Goal: Task Accomplishment & Management: Manage account settings

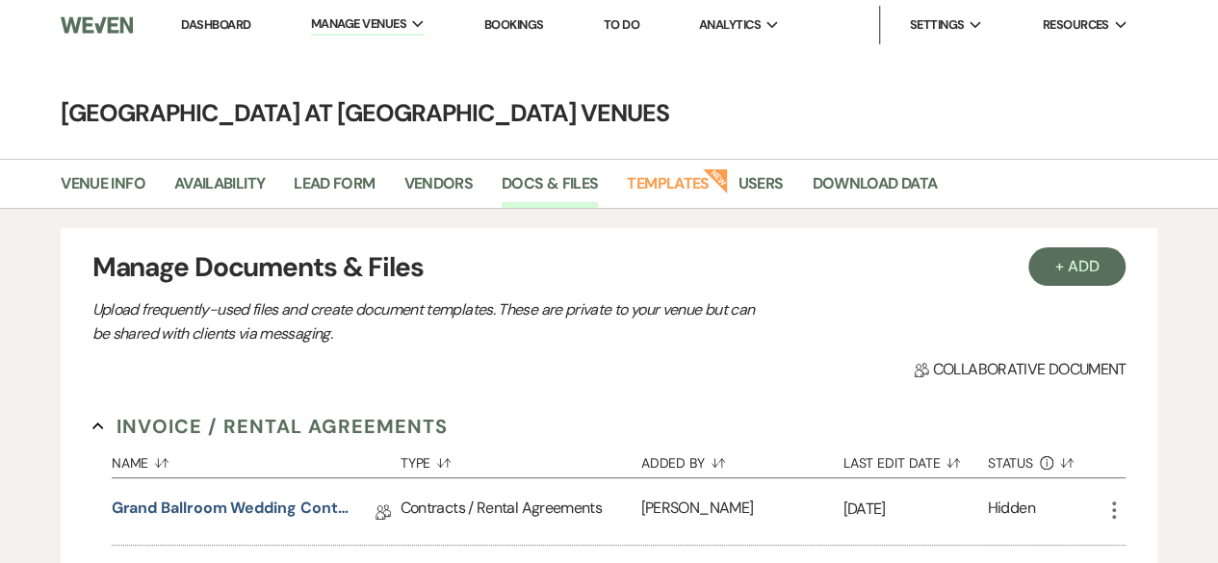
click at [233, 19] on link "Dashboard" at bounding box center [215, 24] width 69 height 16
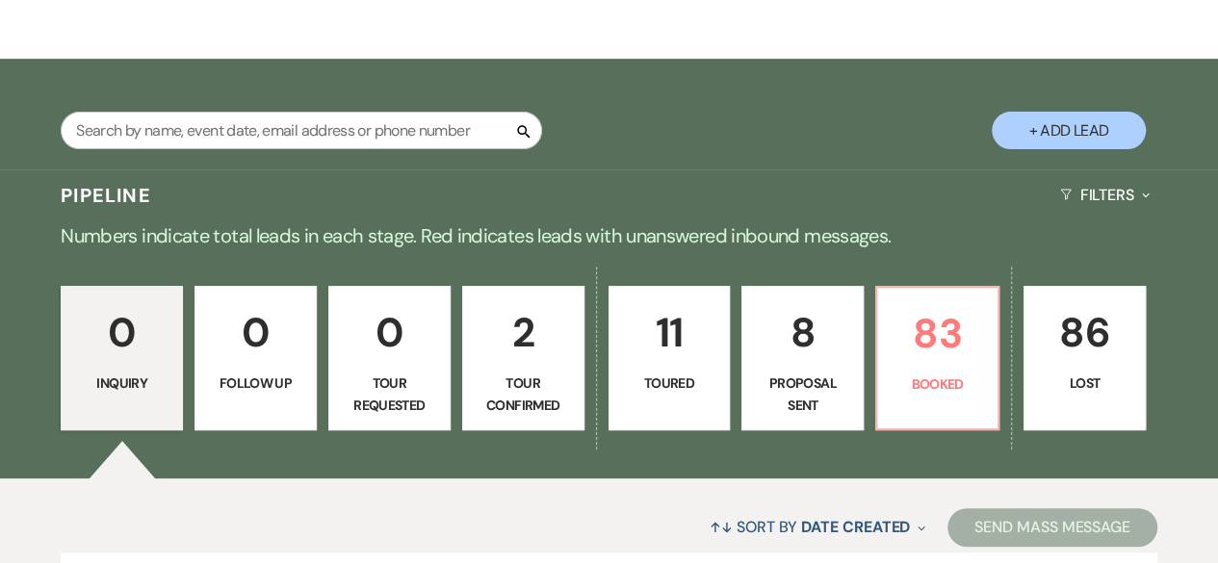
scroll to position [385, 0]
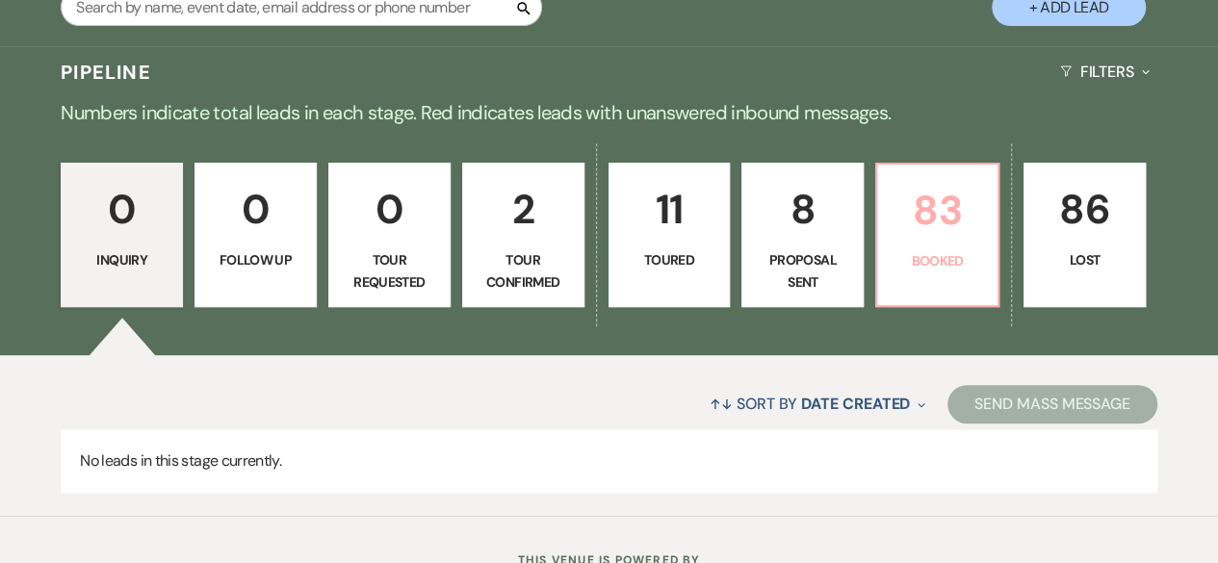
click at [949, 243] on link "83 Booked" at bounding box center [937, 235] width 124 height 144
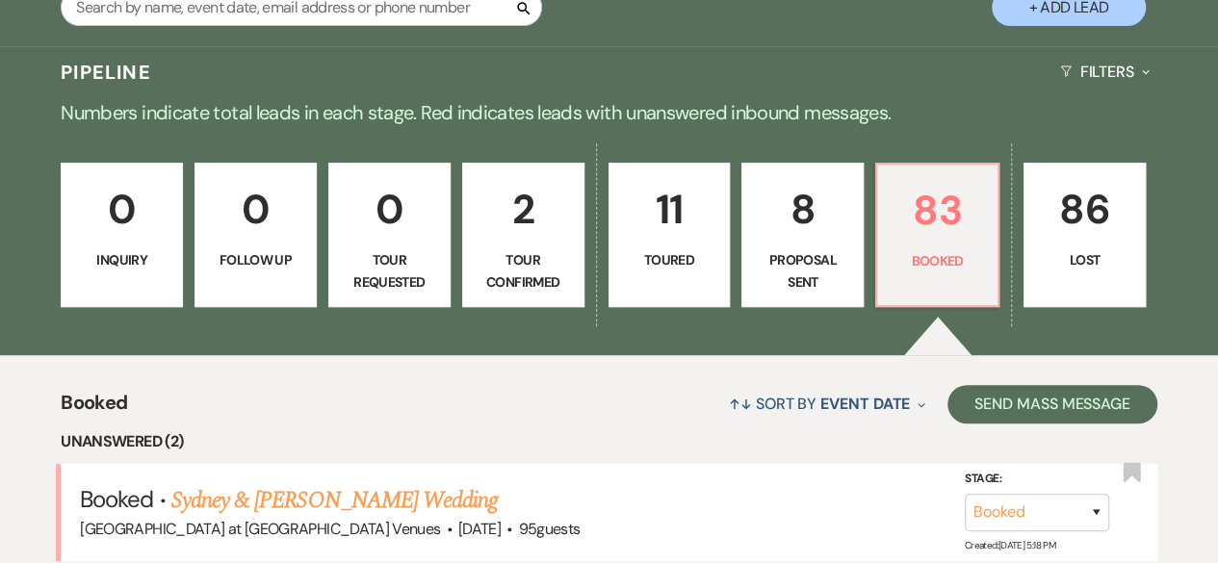
scroll to position [674, 0]
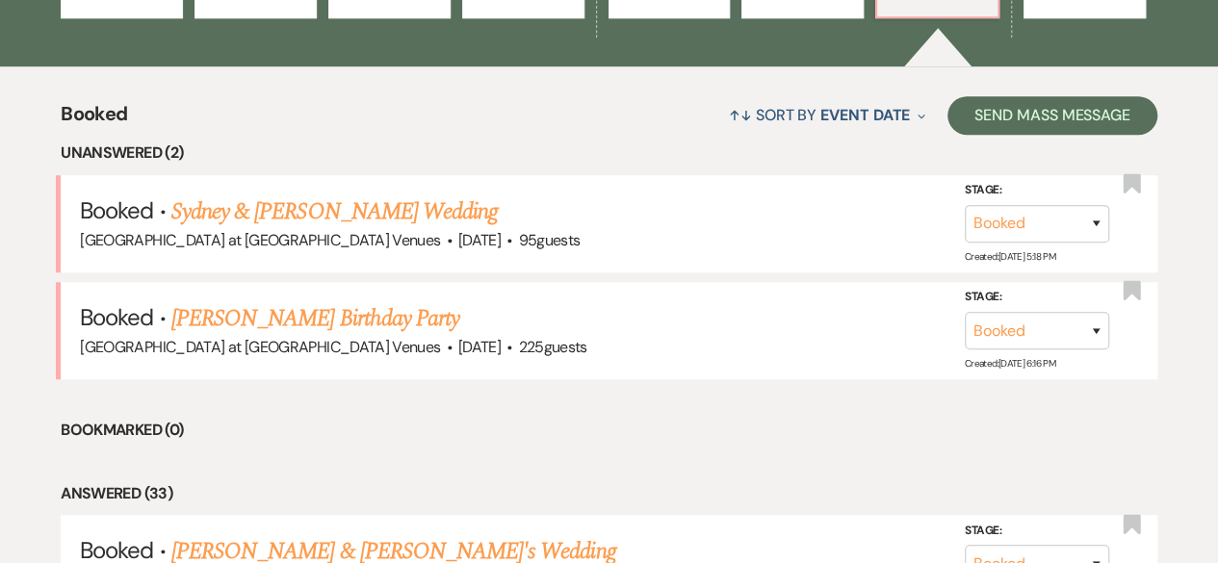
click at [308, 323] on link "[PERSON_NAME] Birthday Party" at bounding box center [315, 318] width 288 height 35
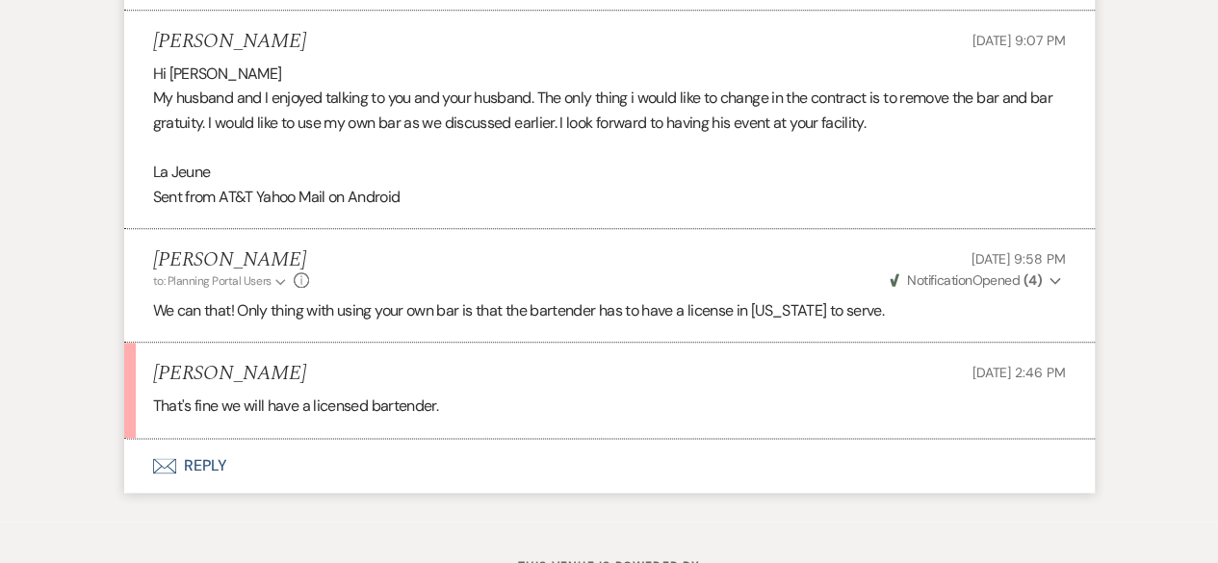
scroll to position [1042, 0]
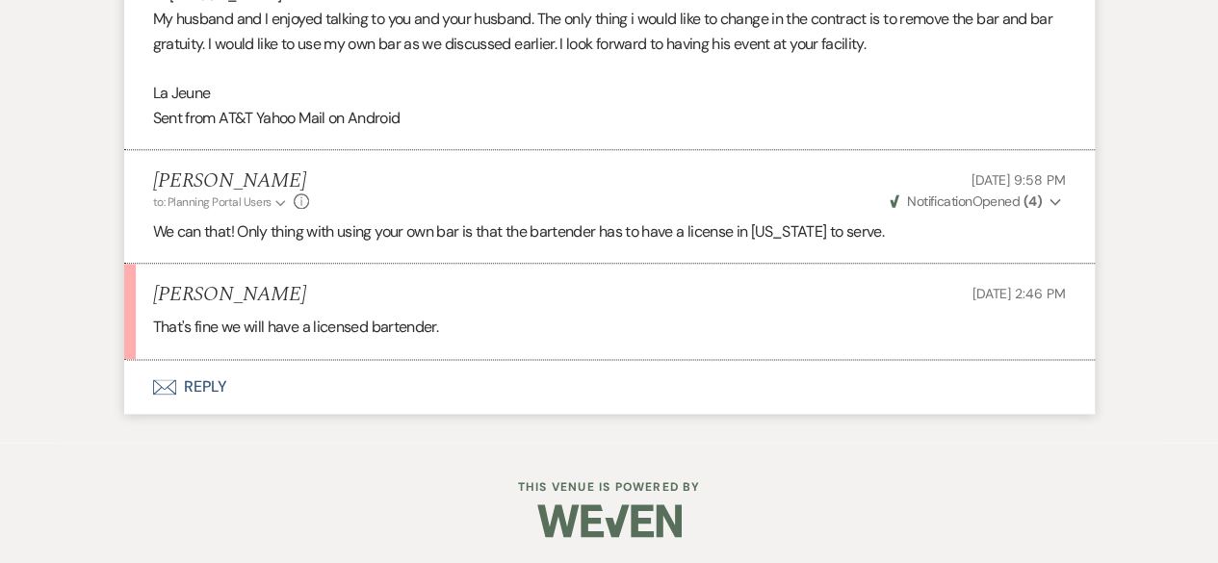
click at [202, 387] on button "Envelope Reply" at bounding box center [609, 387] width 970 height 54
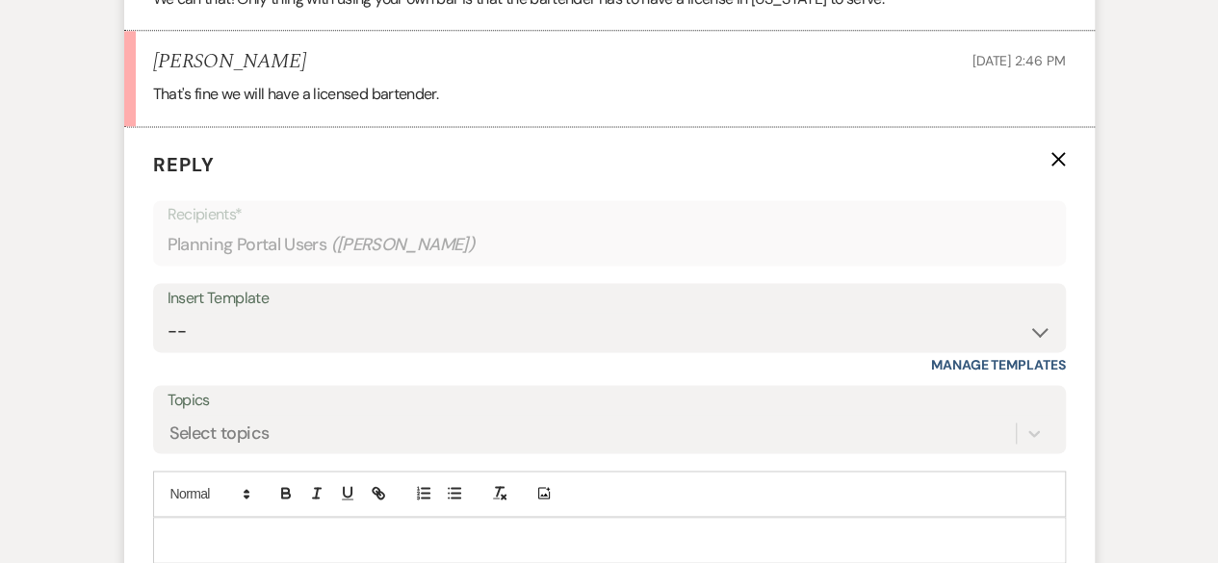
scroll to position [1316, 0]
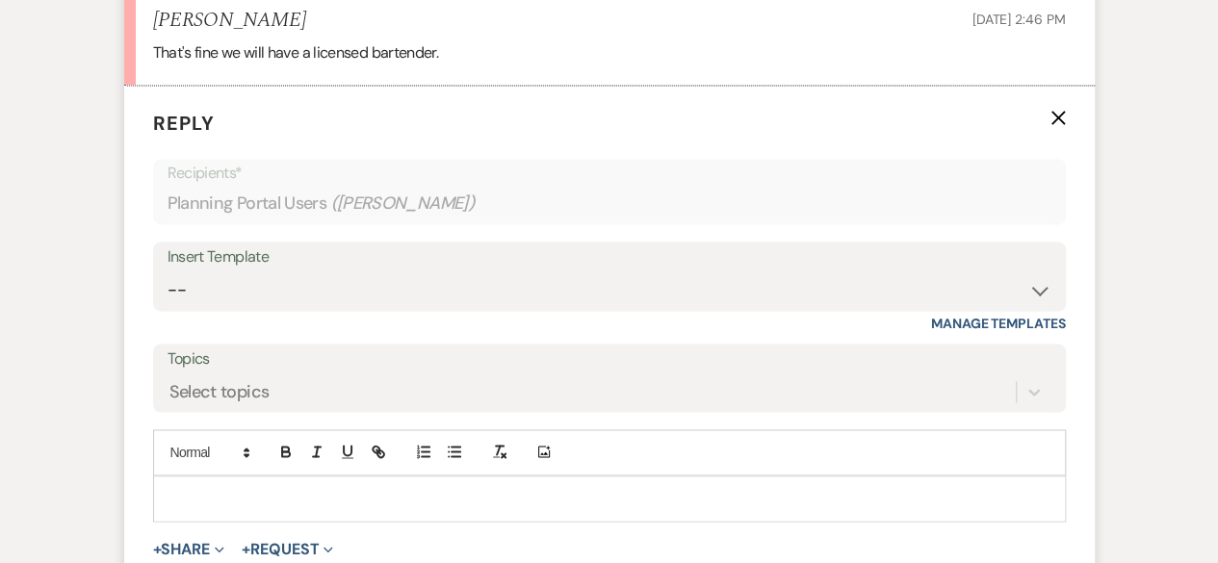
click at [207, 477] on div at bounding box center [609, 499] width 911 height 44
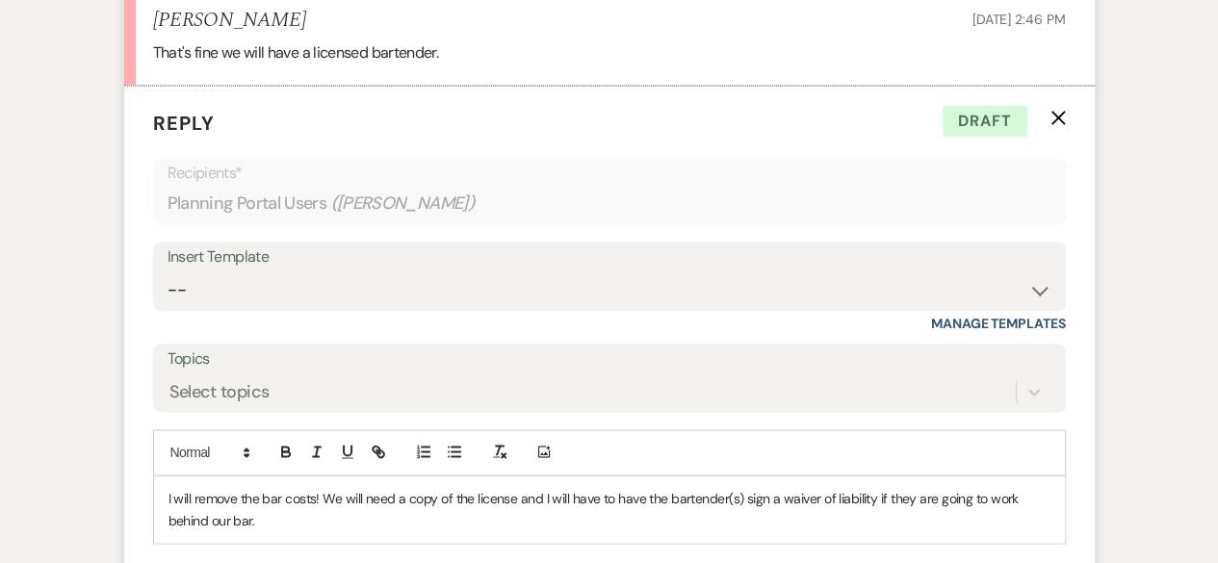
click at [517, 498] on p "I will remove the bar costs! We will need a copy of the license and I will have…" at bounding box center [609, 509] width 882 height 43
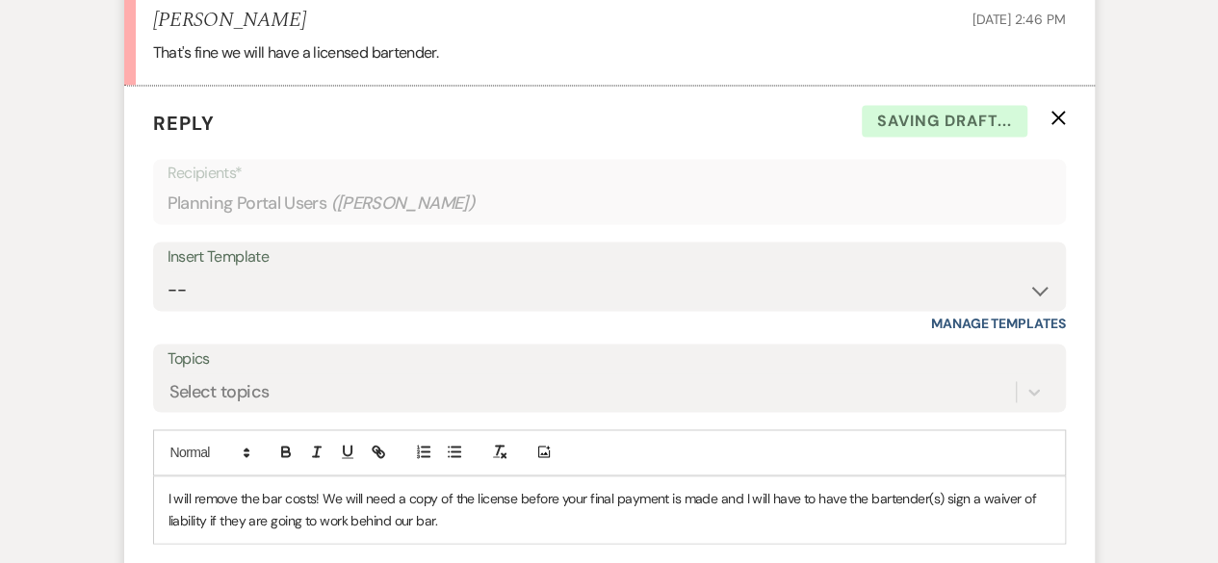
click at [485, 516] on p "I will remove the bar costs! We will need a copy of the license before your fin…" at bounding box center [609, 509] width 882 height 43
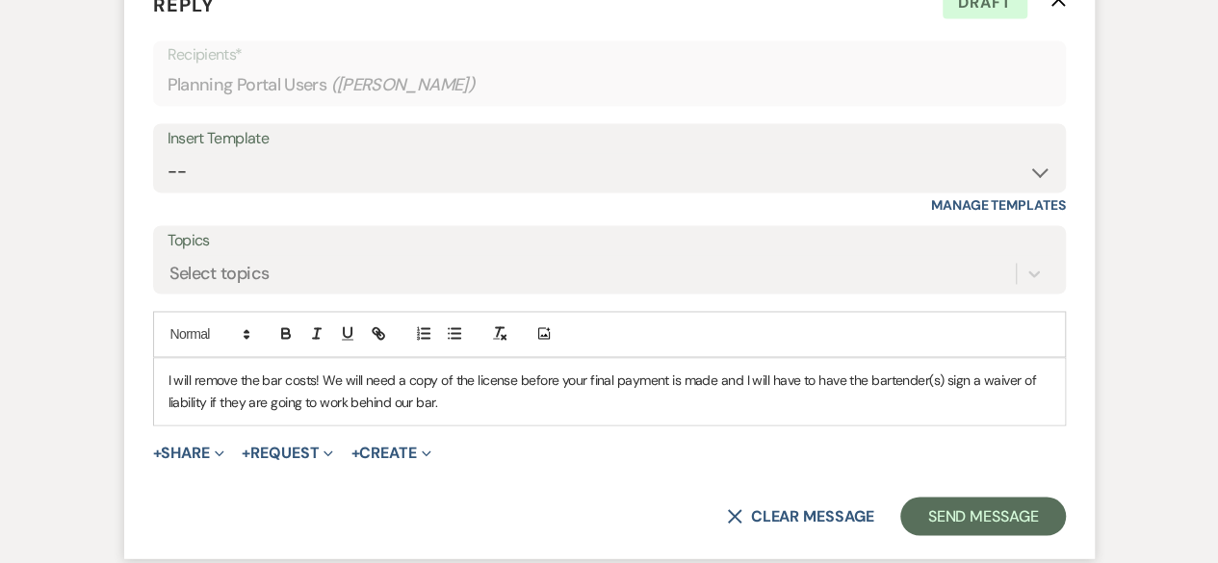
scroll to position [1602, 0]
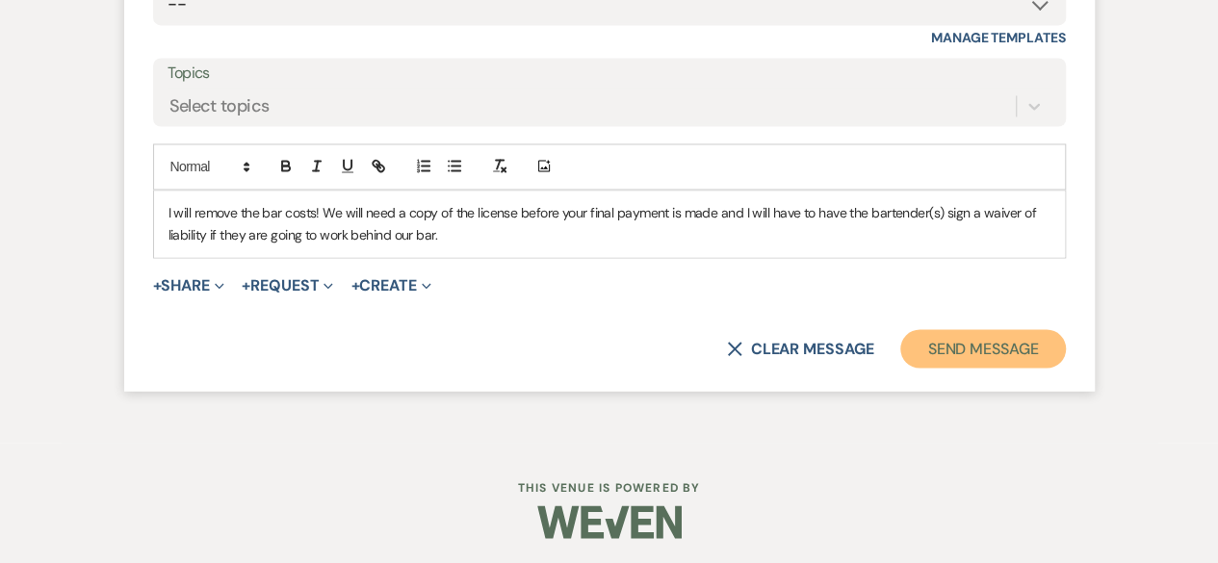
click at [988, 346] on button "Send Message" at bounding box center [982, 348] width 165 height 39
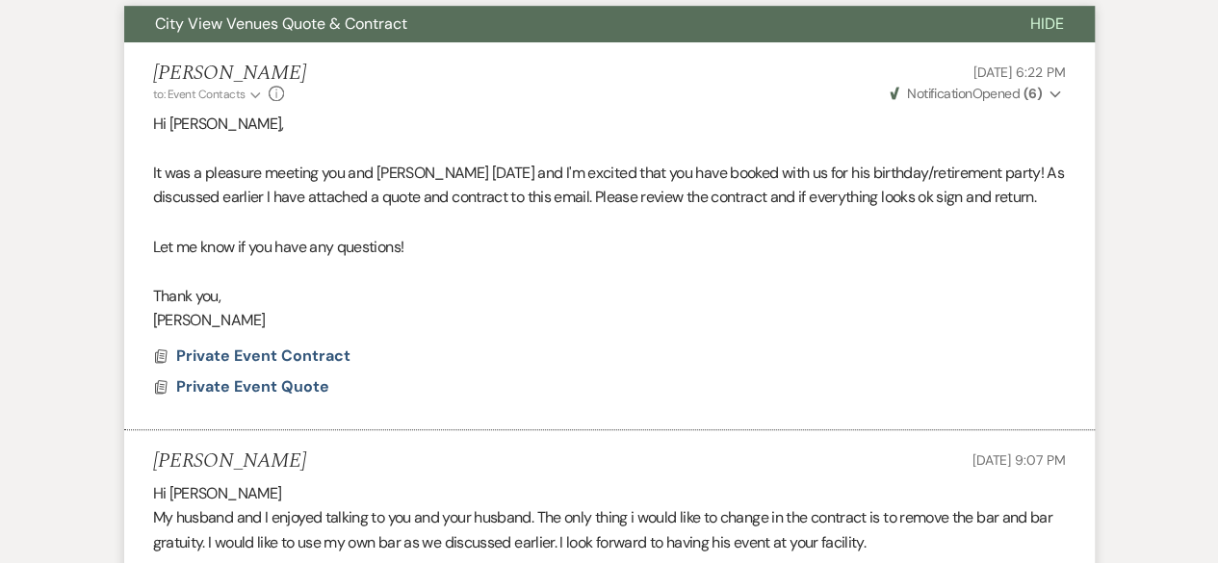
scroll to position [256, 0]
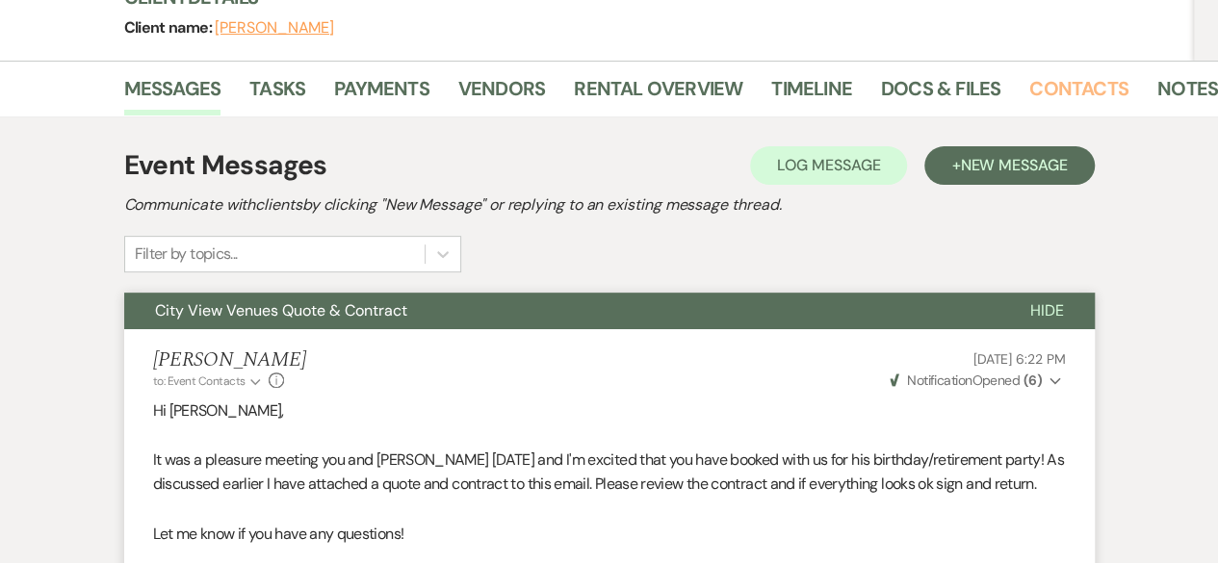
click at [1080, 87] on link "Contacts" at bounding box center [1078, 94] width 99 height 42
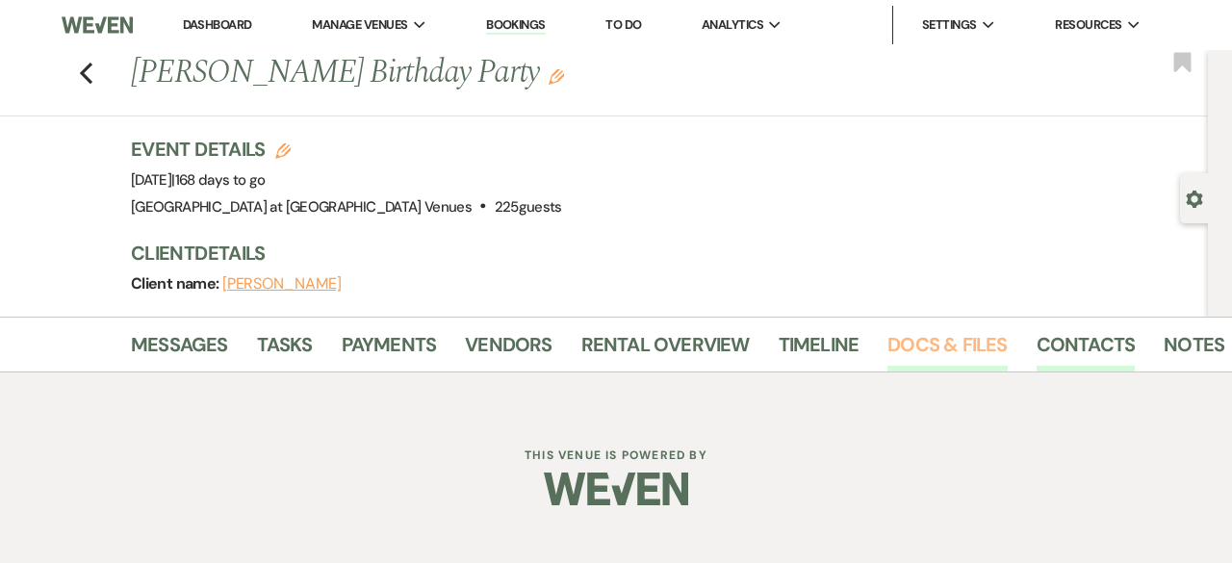
click at [936, 357] on link "Docs & Files" at bounding box center [947, 350] width 119 height 42
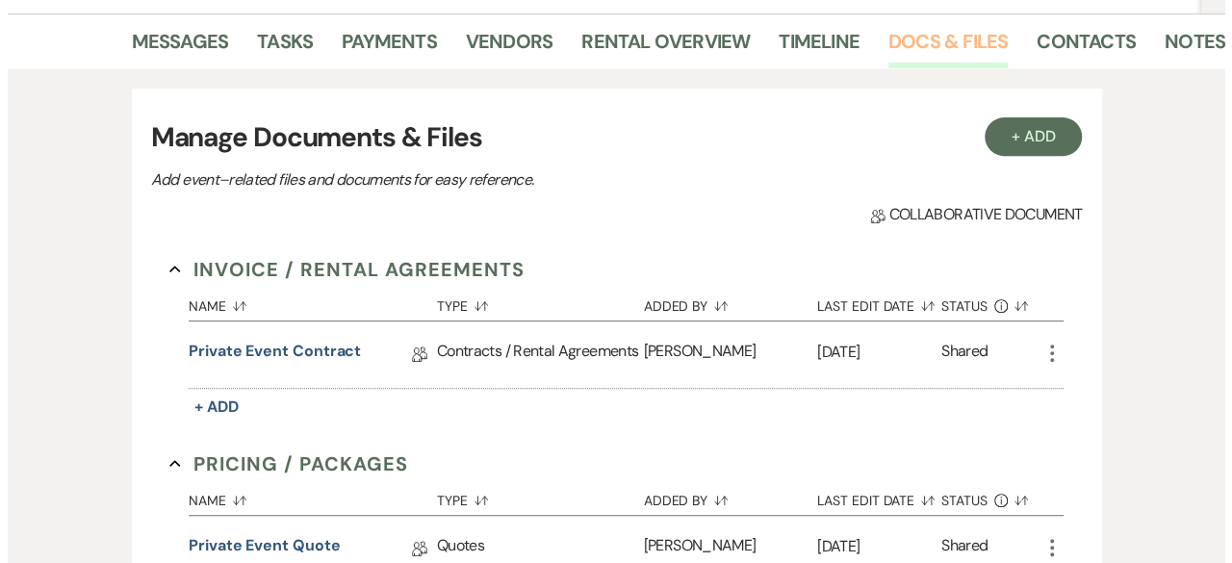
scroll to position [168, 0]
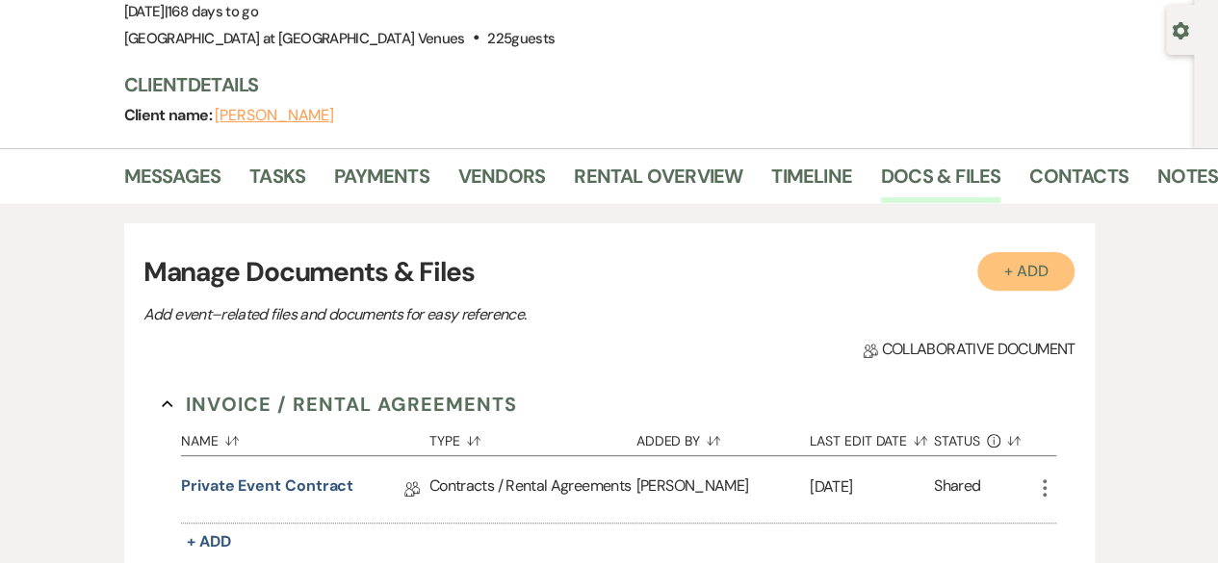
click at [1048, 265] on button "+ Add" at bounding box center [1026, 271] width 98 height 39
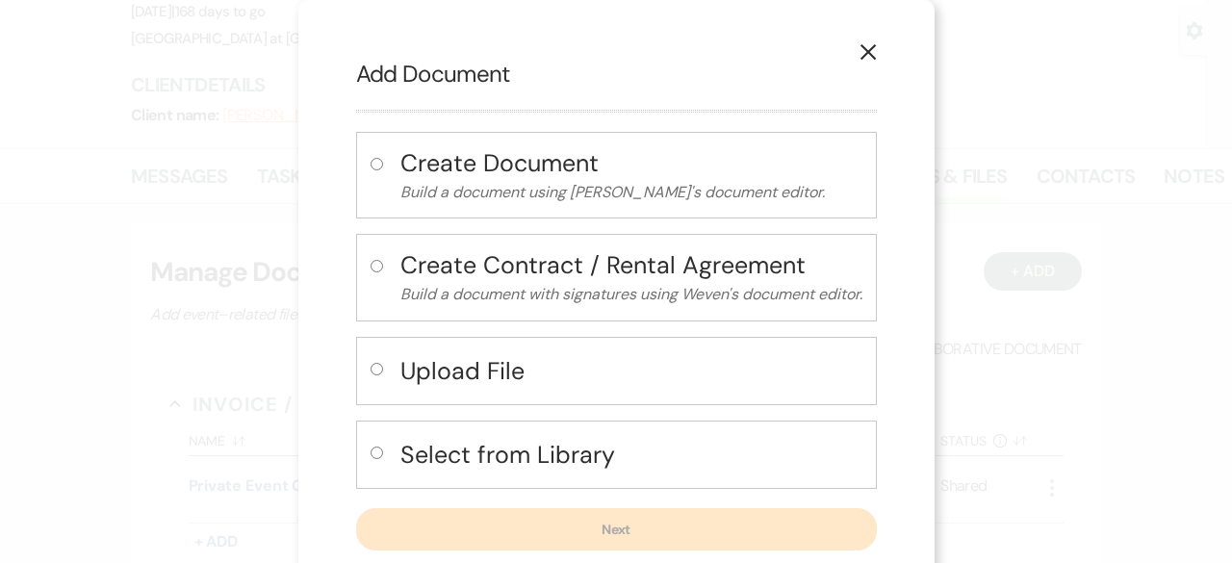
click at [371, 447] on input "radio" at bounding box center [377, 453] width 13 height 13
radio input "true"
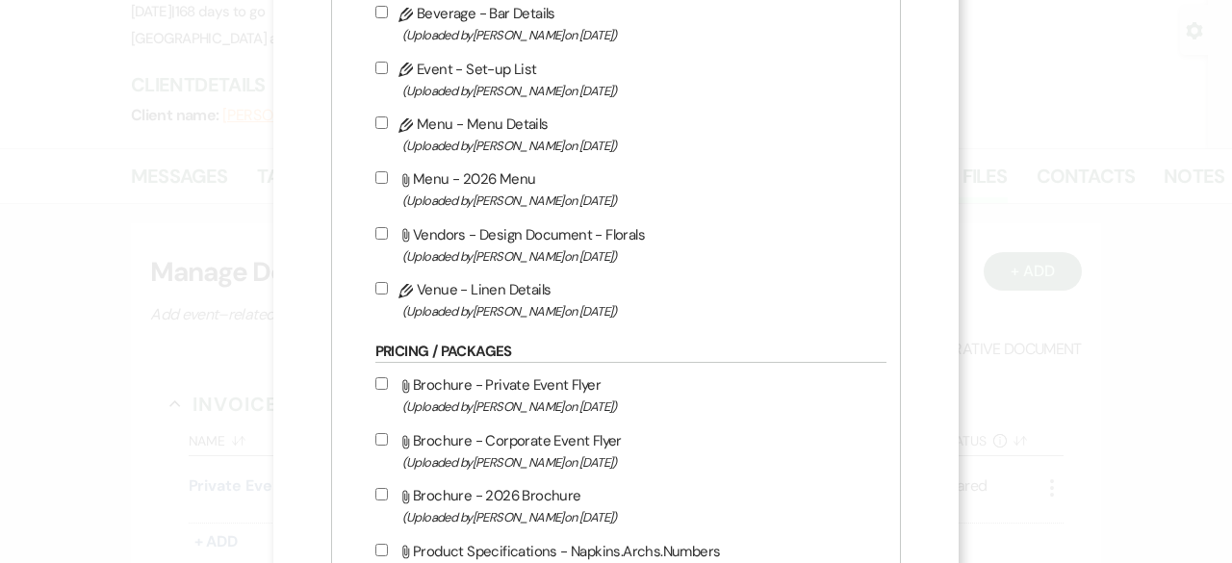
scroll to position [1059, 0]
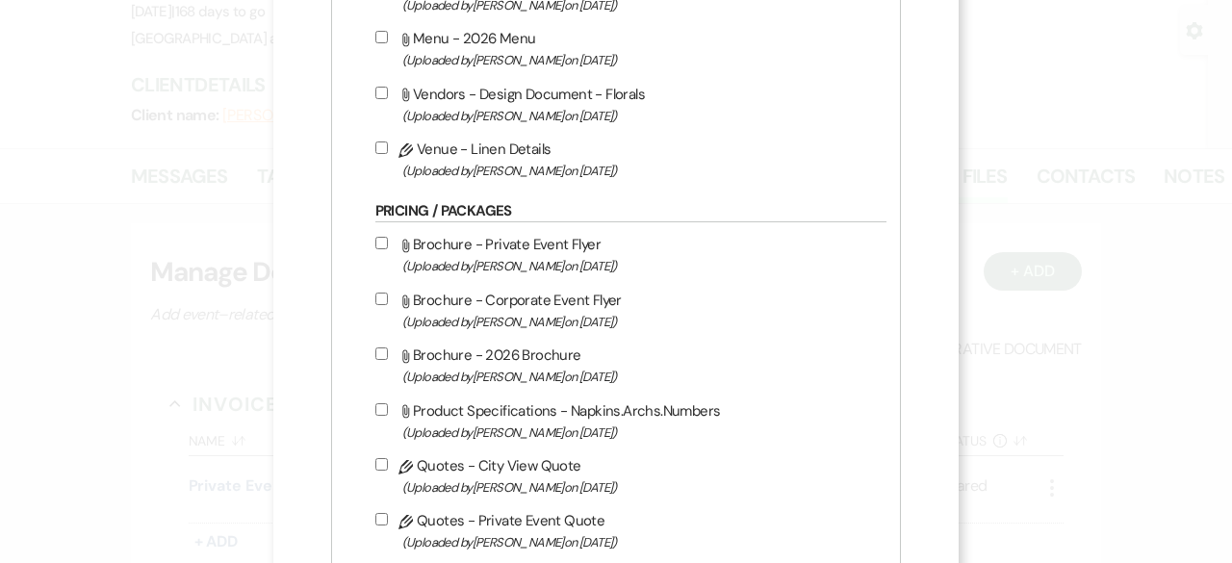
click at [375, 516] on input "Pencil Quotes - Private Event Quote (Uploaded by Cassie Young on Feb 11th, 2025…" at bounding box center [381, 519] width 13 height 13
checkbox input "true"
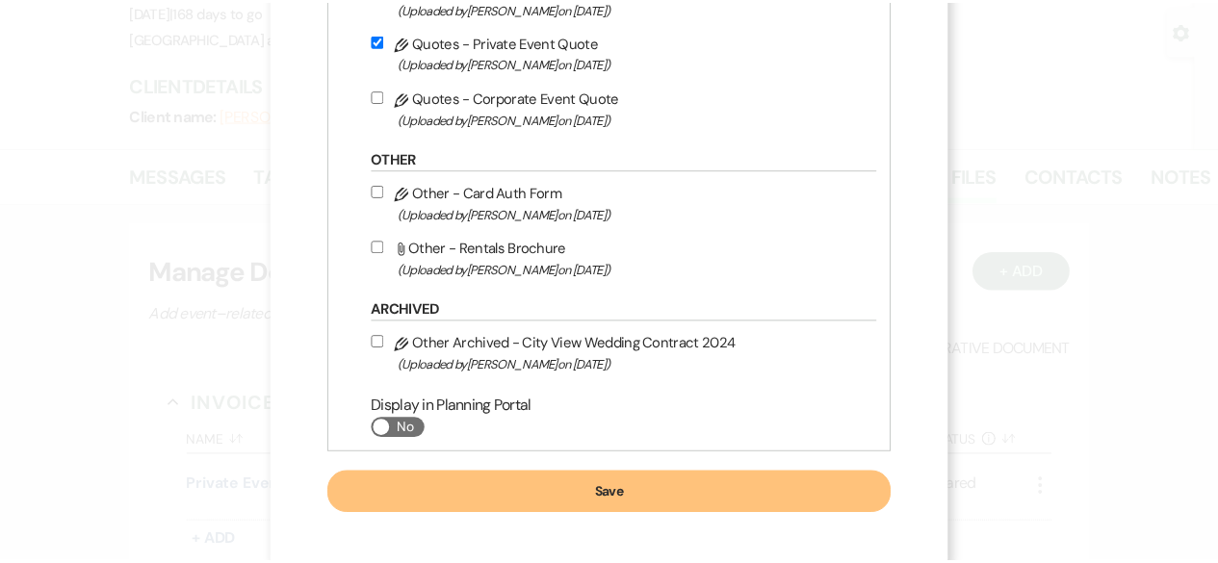
scroll to position [1542, 0]
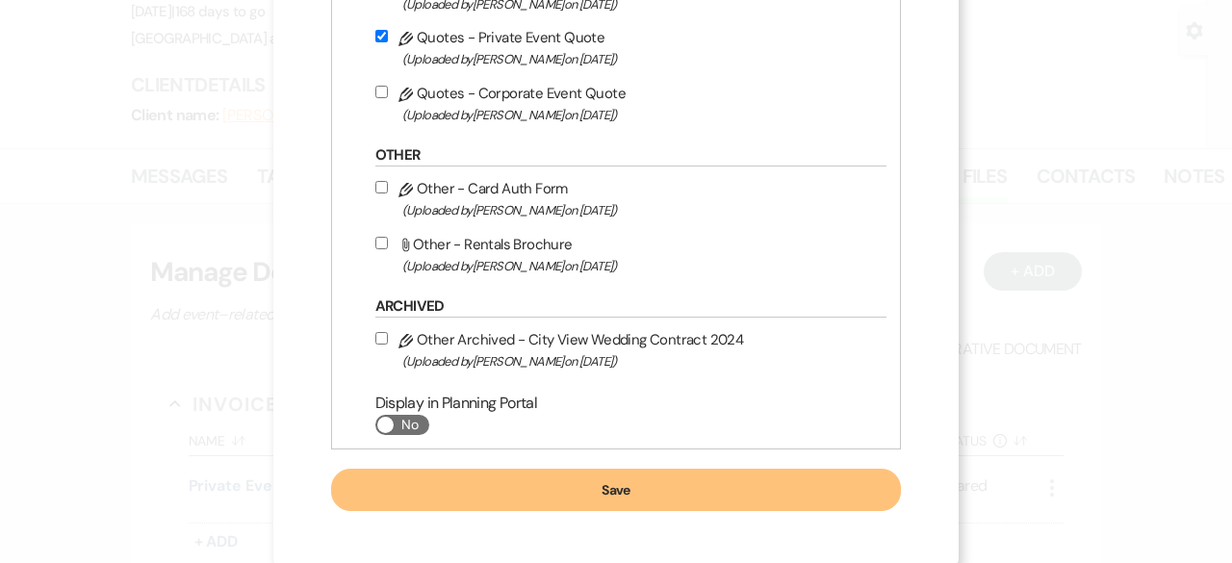
click at [598, 478] on button "Save" at bounding box center [616, 490] width 571 height 42
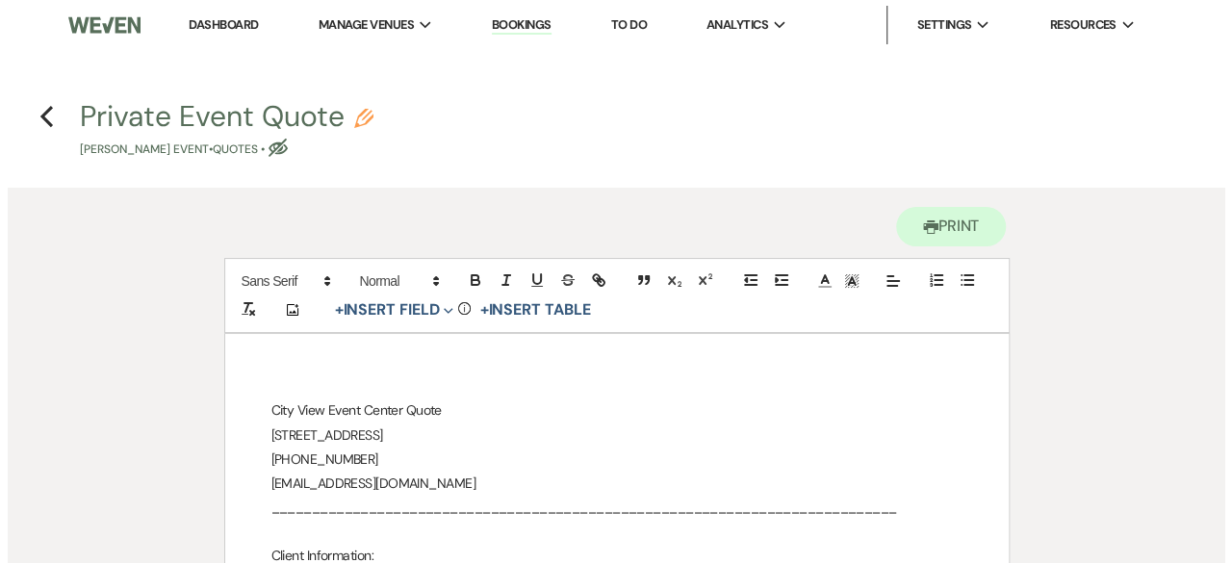
scroll to position [385, 0]
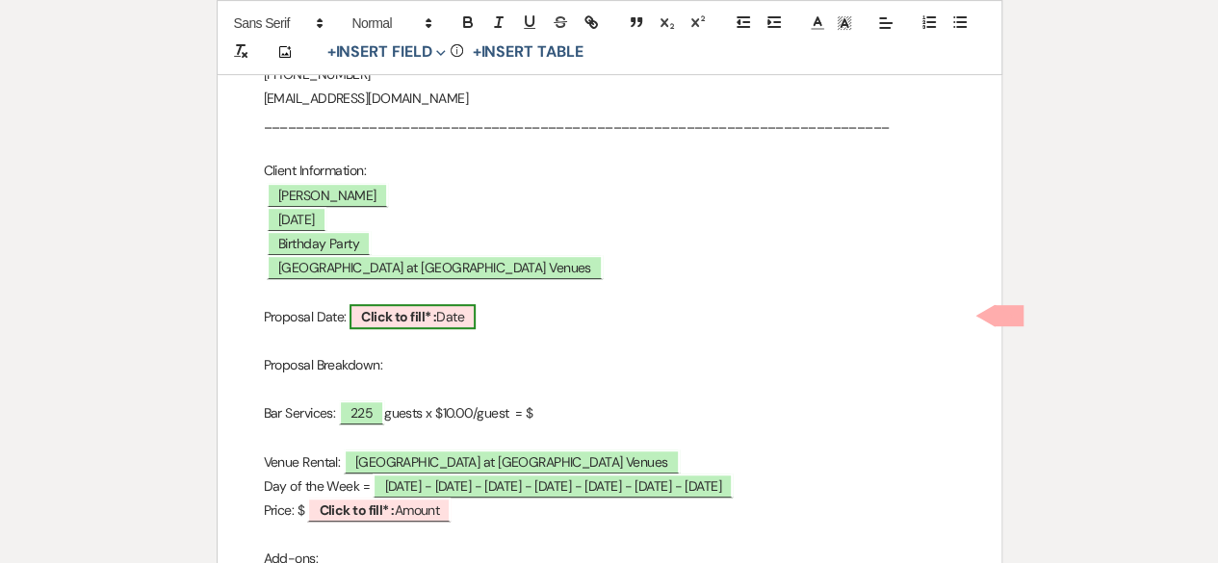
click at [406, 313] on b "Click to fill* :" at bounding box center [398, 316] width 75 height 17
select select "owner"
select select "Date"
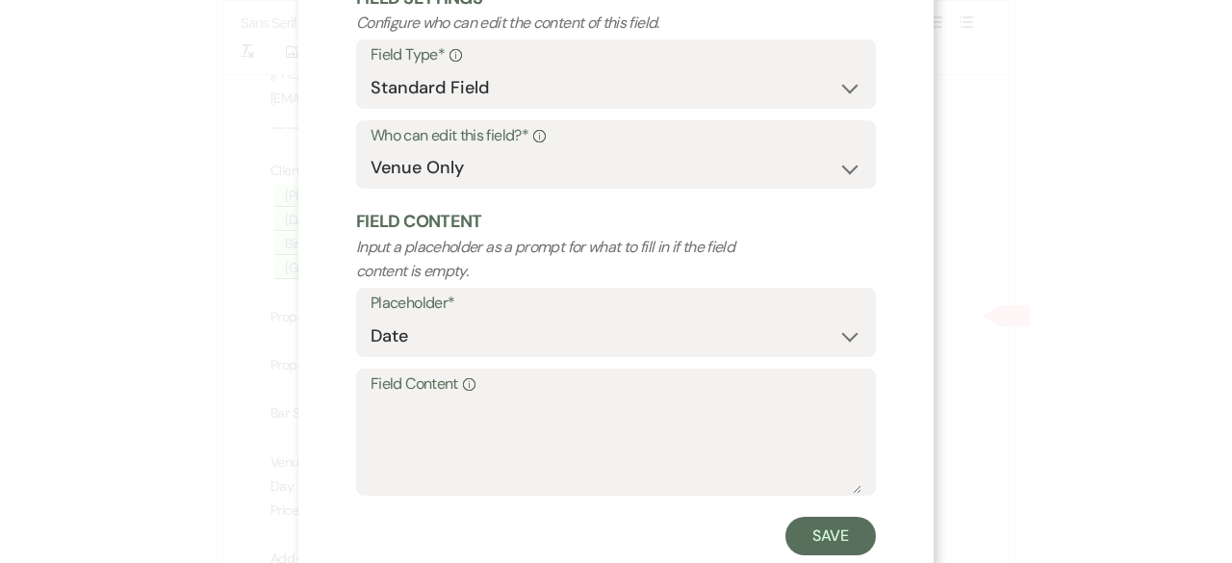
scroll to position [183, 0]
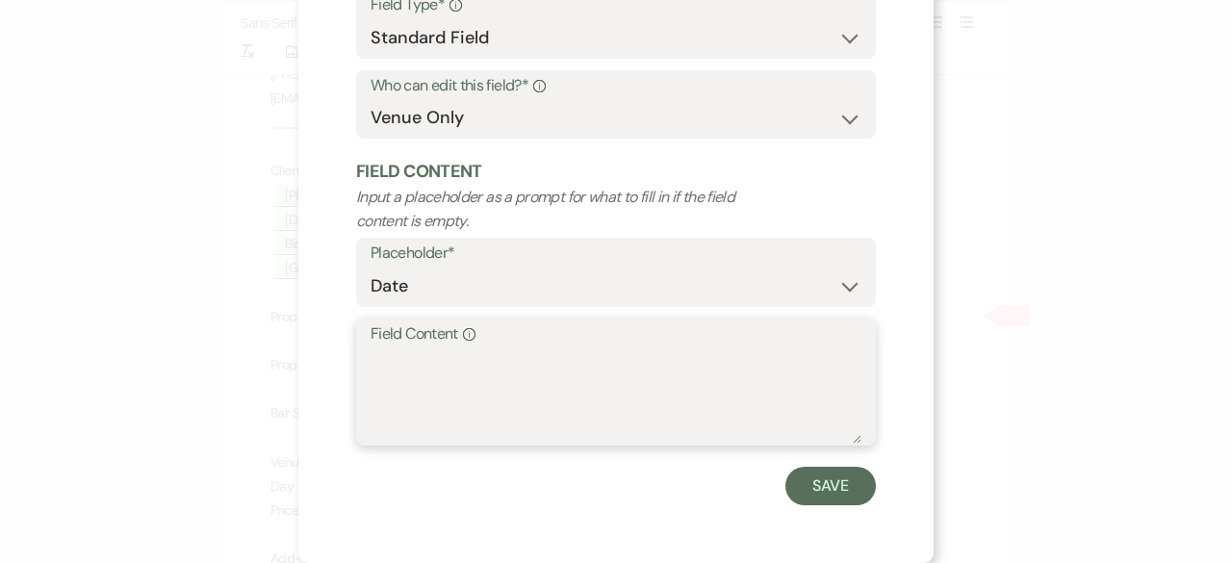
click at [405, 376] on textarea "Field Content Info" at bounding box center [616, 396] width 491 height 96
type textarea "[DATE]"
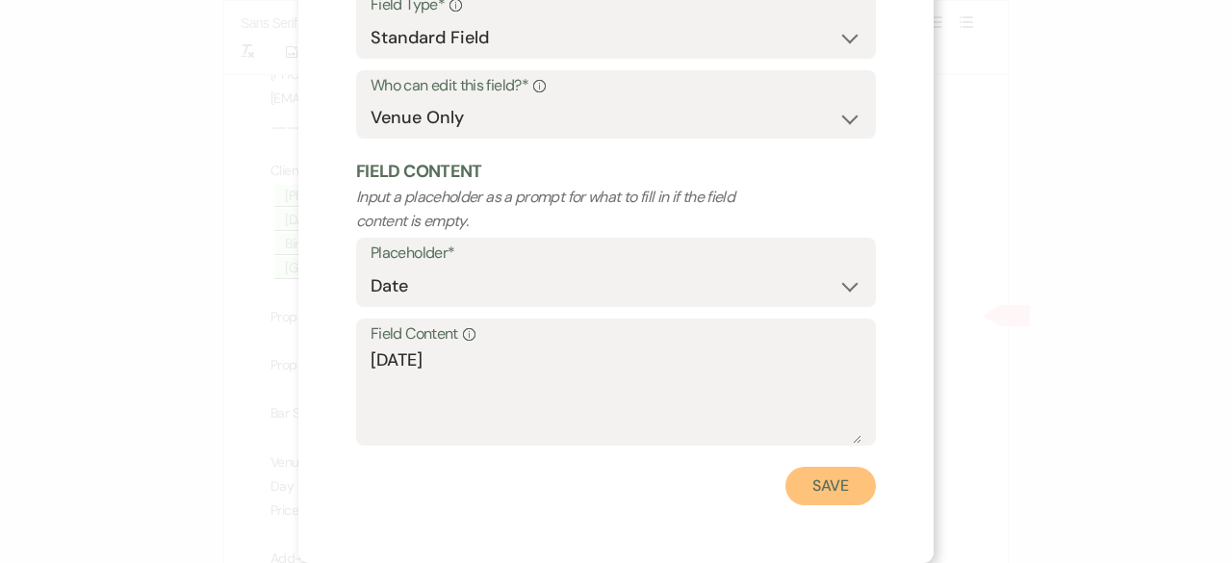
click at [836, 483] on button "Save" at bounding box center [831, 486] width 91 height 39
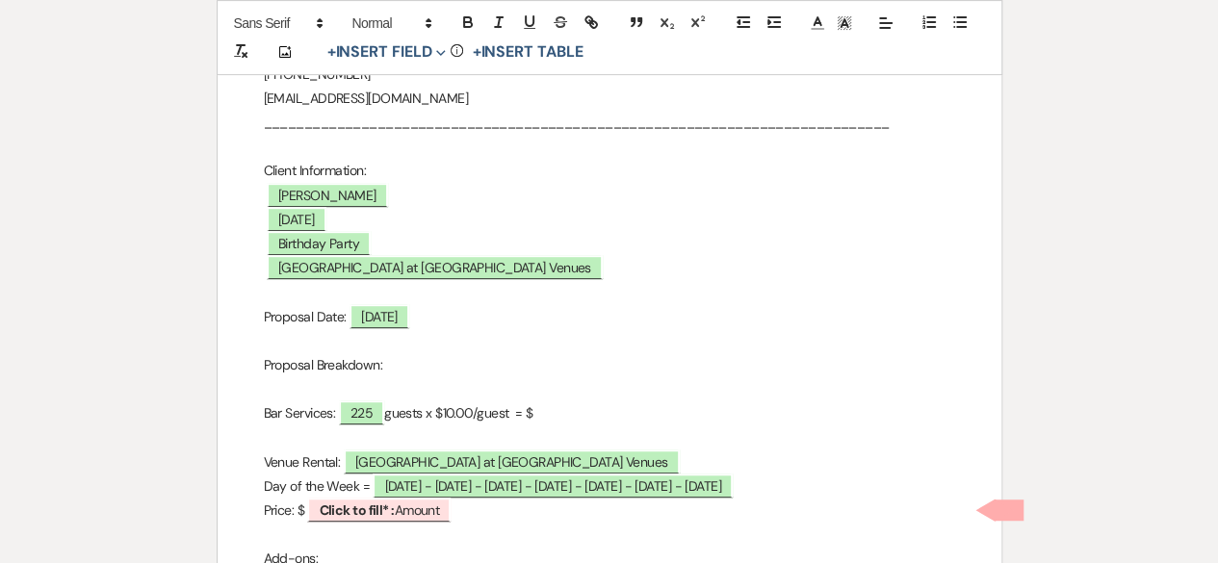
click at [543, 401] on p "Bar Services: ﻿ 225 ﻿ guests x $10.00/guest = $" at bounding box center [609, 413] width 691 height 24
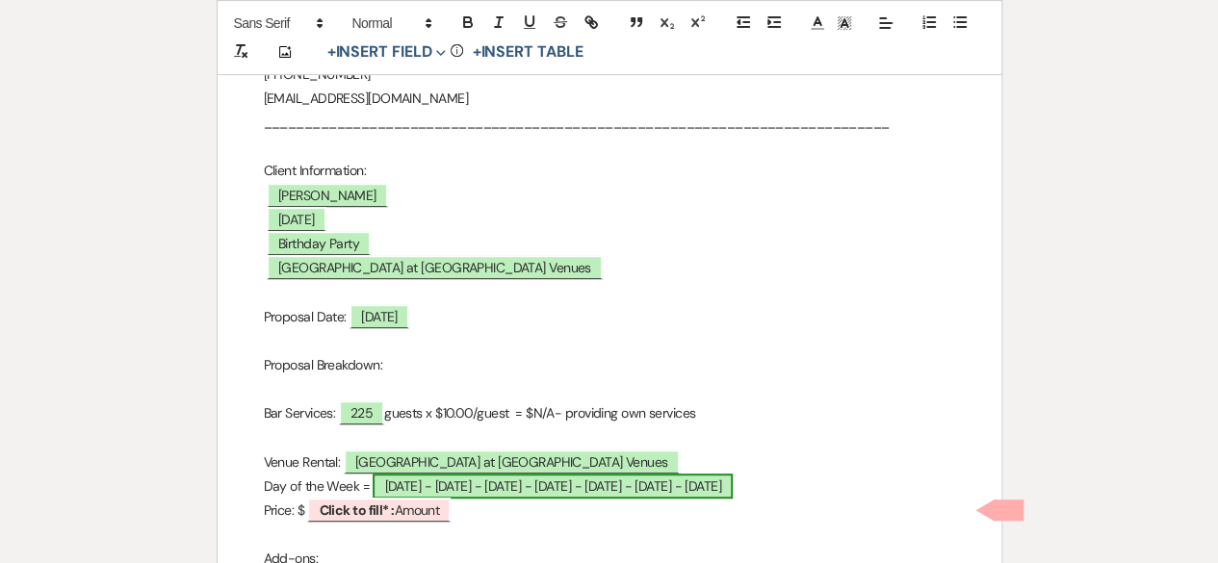
click at [656, 486] on span "Sunday - Monday - Tuesday - Wednesday - Thursday - Friday - Saturday" at bounding box center [552, 486] width 359 height 25
select select "owner"
select select "Date"
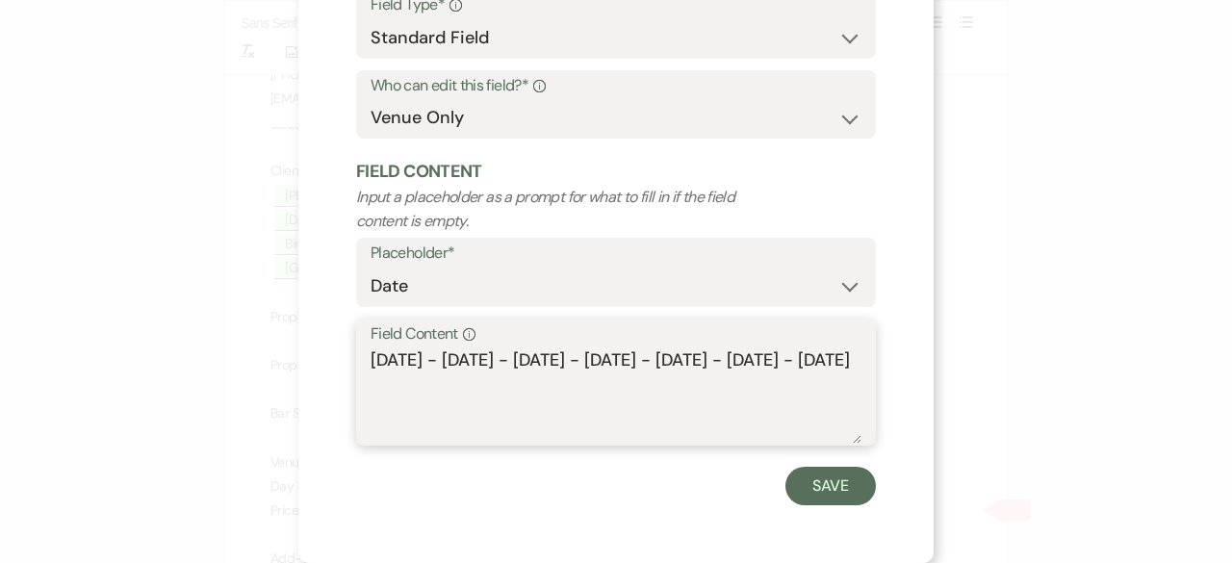
drag, startPoint x: 433, startPoint y: 388, endPoint x: 350, endPoint y: 337, distance: 97.3
click at [356, 337] on div "Field Content Info Sunday - Monday - Tuesday - Wednesday - Thursday - Friday - …" at bounding box center [616, 383] width 520 height 128
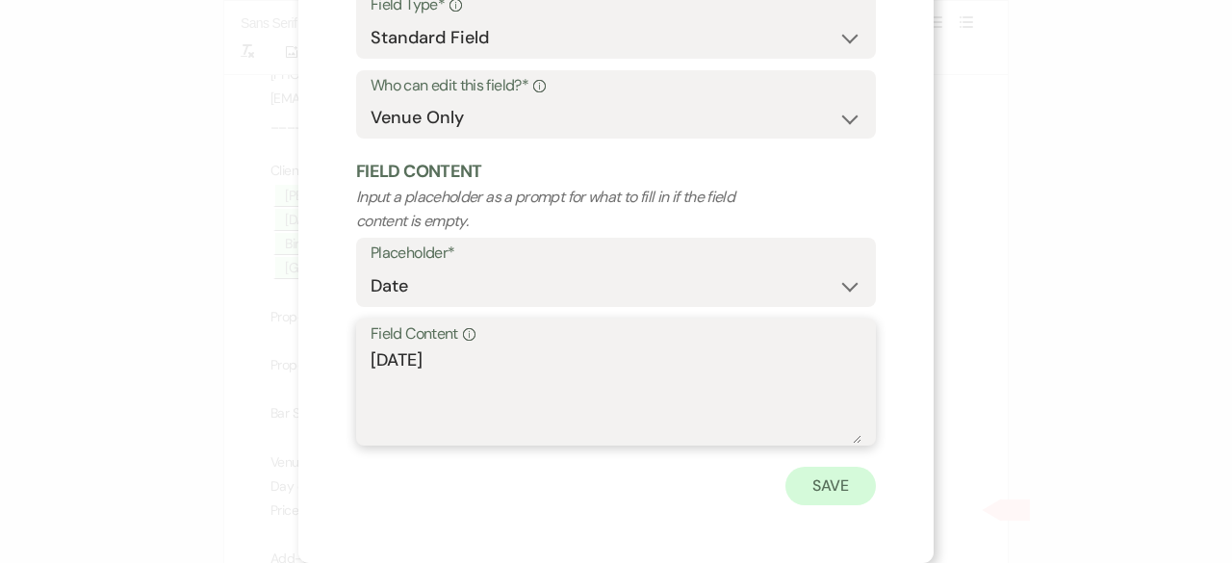
type textarea "[DATE]"
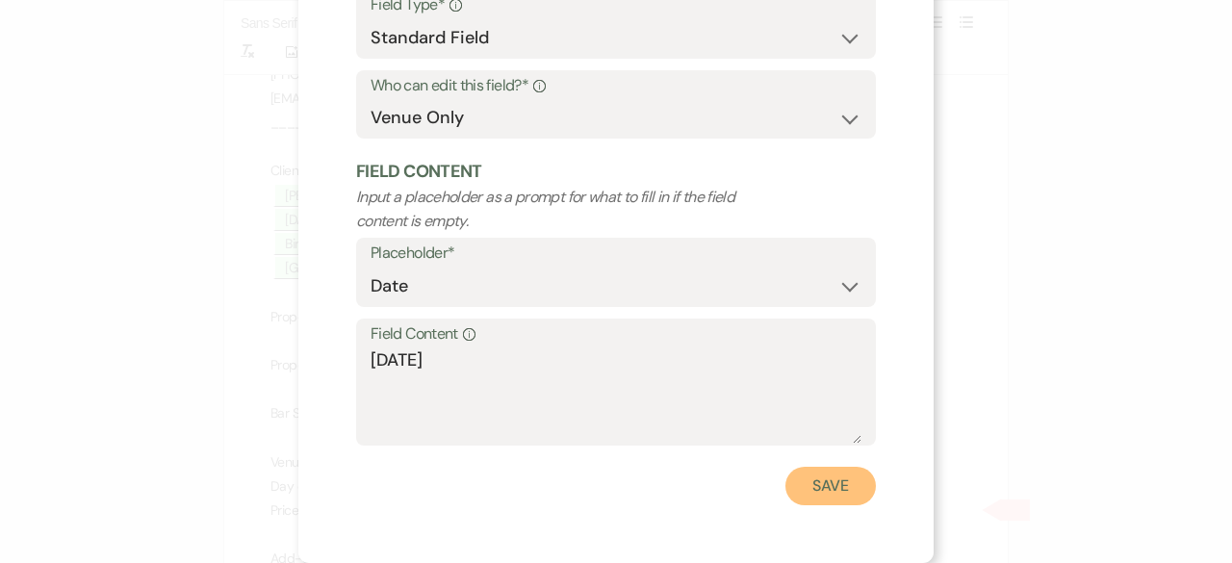
click at [818, 486] on button "Save" at bounding box center [831, 486] width 91 height 39
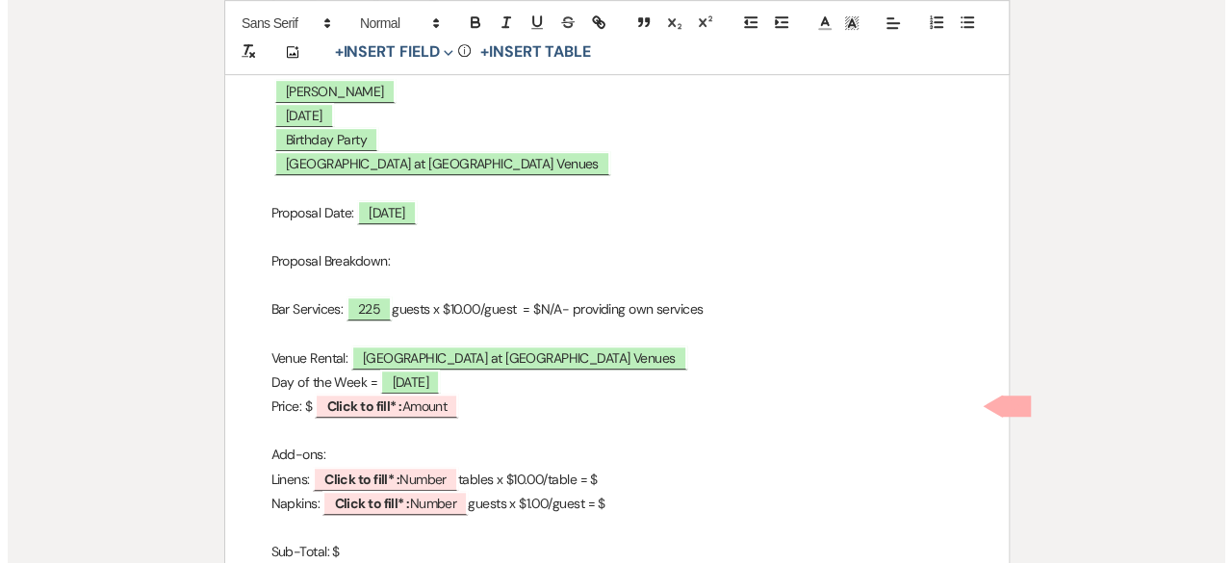
scroll to position [674, 0]
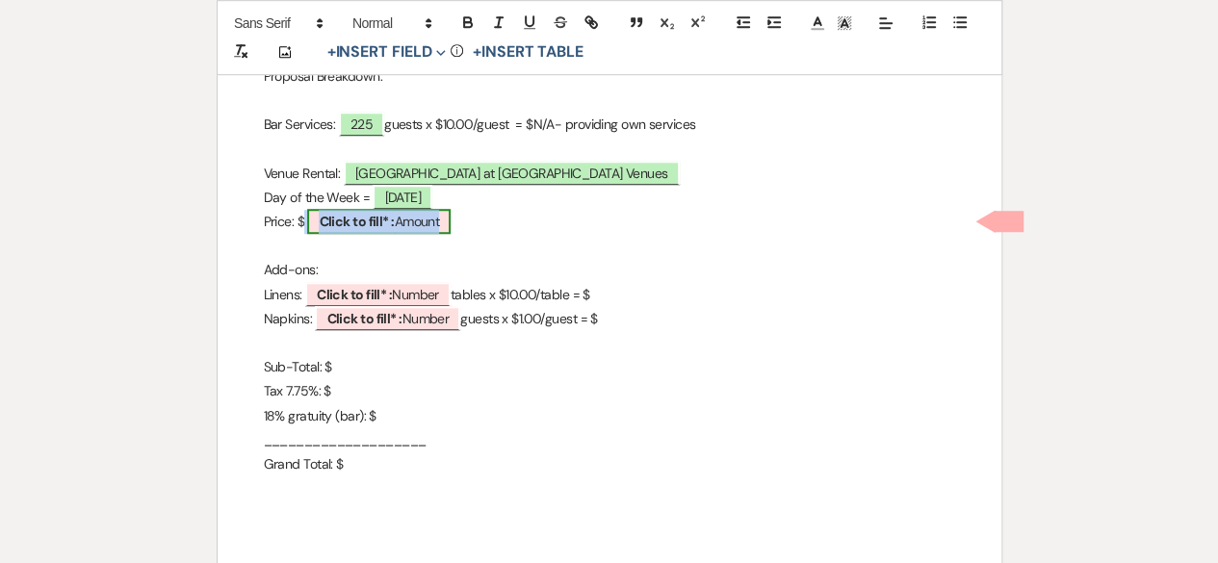
click at [385, 217] on b "Click to fill* :" at bounding box center [356, 221] width 75 height 17
select select "owner"
select select "Amount"
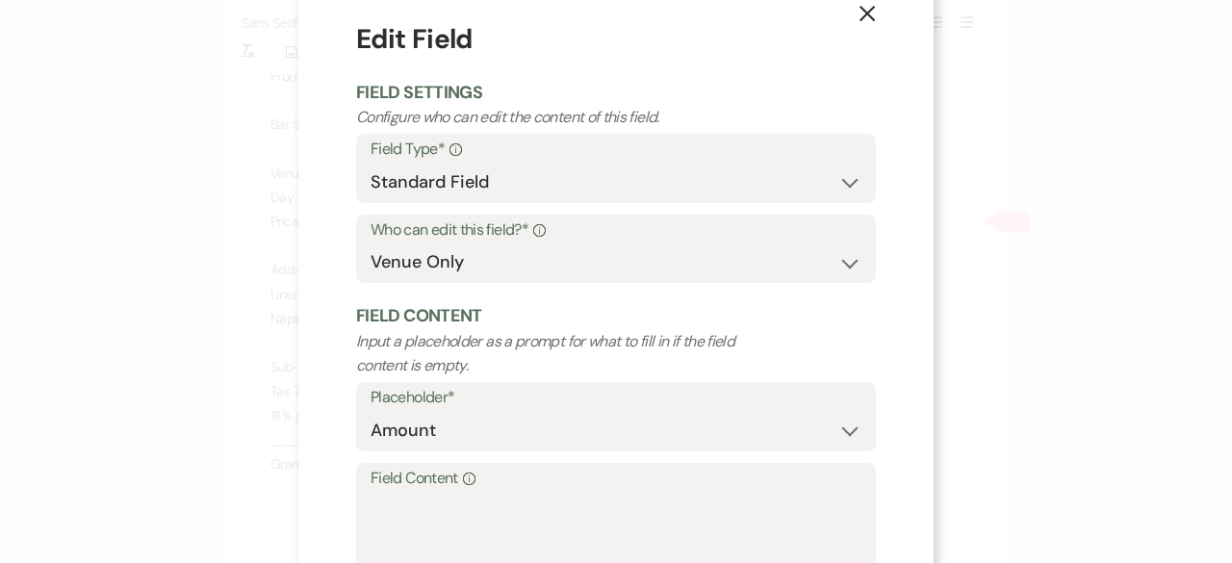
scroll to position [183, 0]
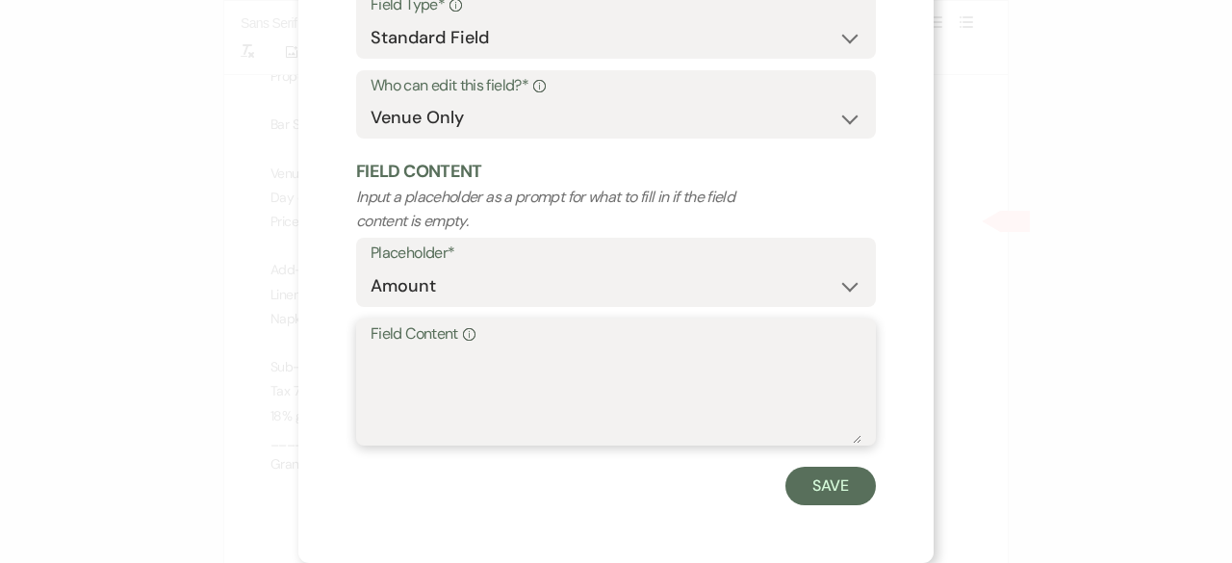
click at [404, 350] on textarea "Field Content Info" at bounding box center [616, 396] width 491 height 96
type textarea "600.00"
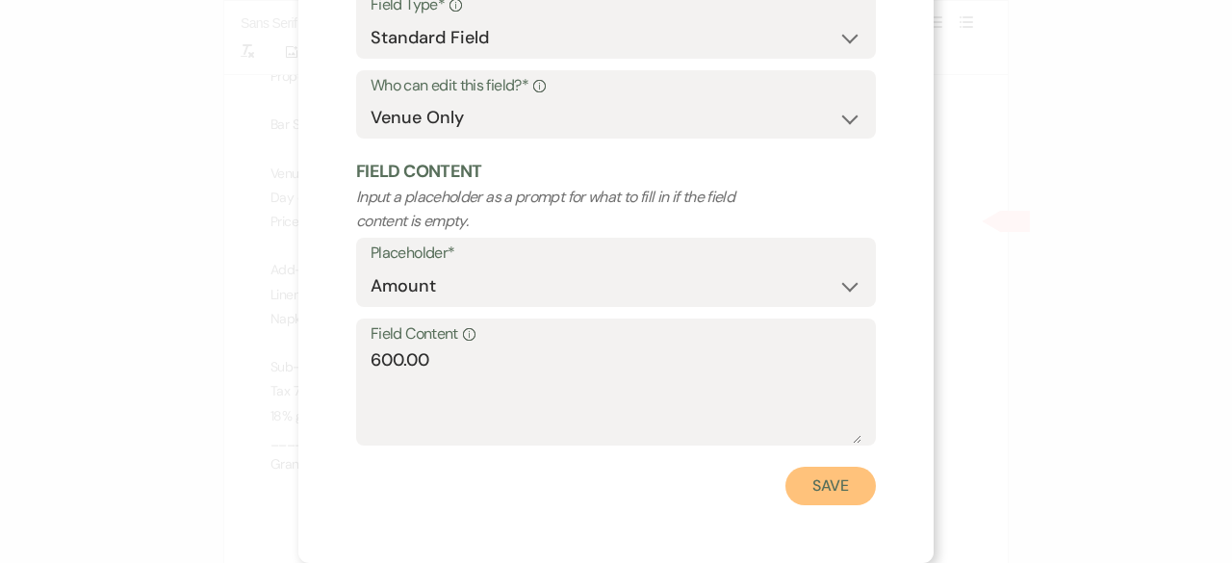
click at [815, 482] on button "Save" at bounding box center [831, 486] width 91 height 39
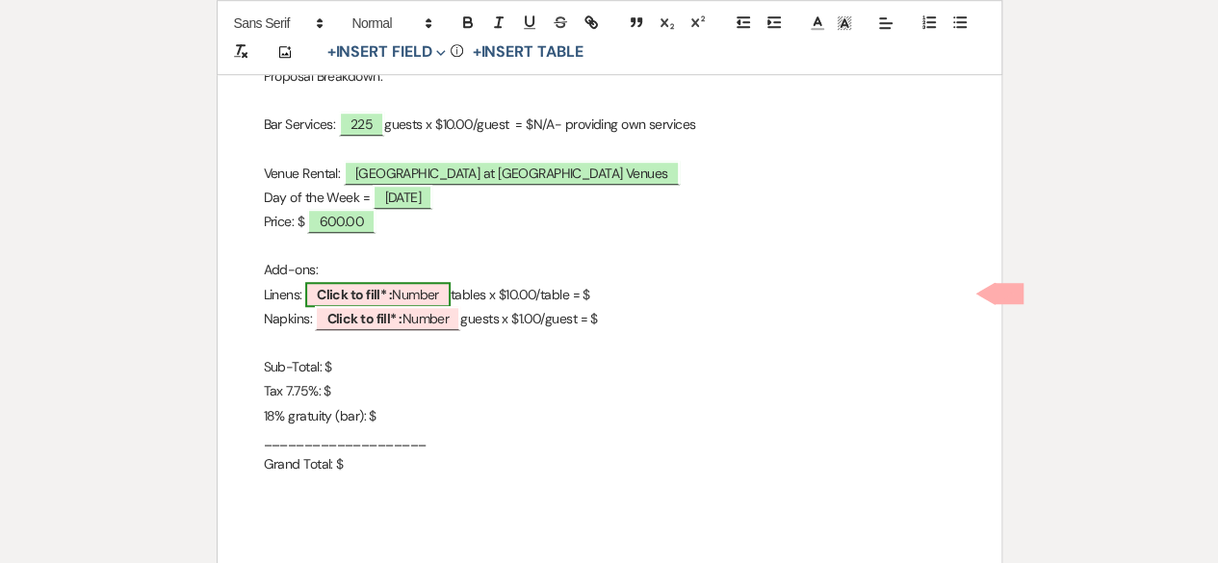
click at [404, 290] on span "Click to fill* : Number" at bounding box center [377, 294] width 145 height 25
select select "owner"
select select "Number"
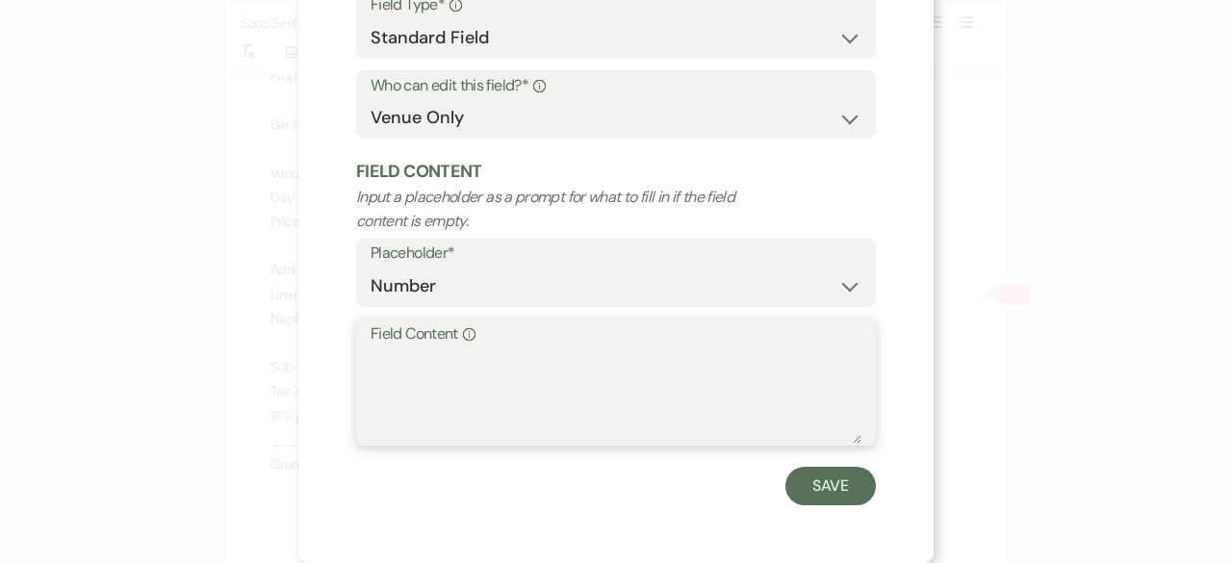
click at [386, 357] on textarea "Field Content Info" at bounding box center [616, 396] width 491 height 96
type textarea "0"
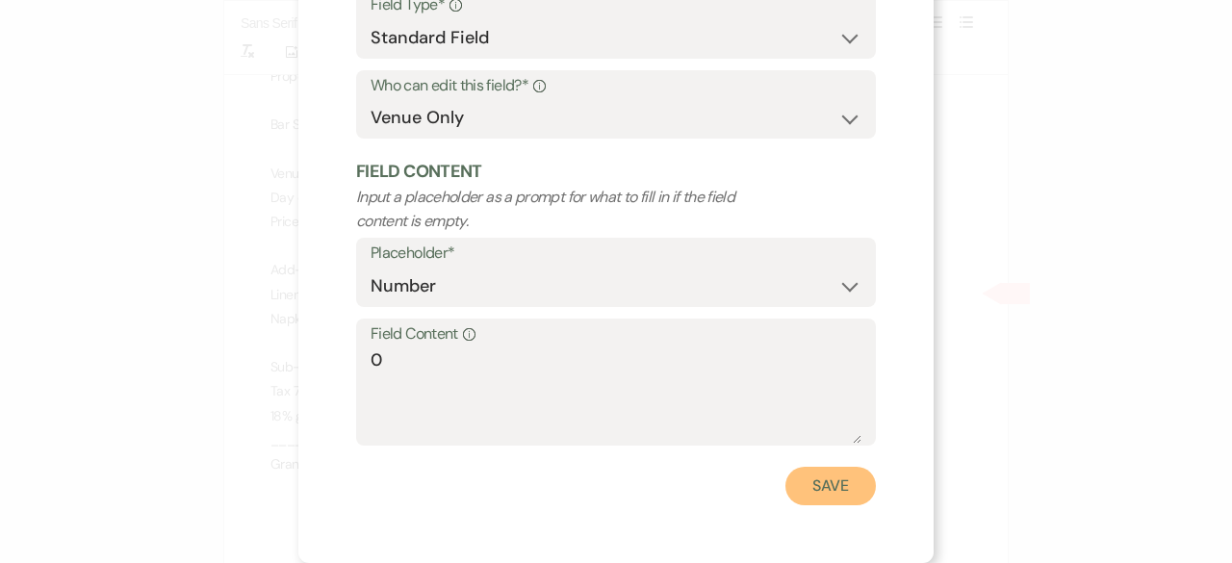
click at [822, 486] on button "Save" at bounding box center [831, 486] width 91 height 39
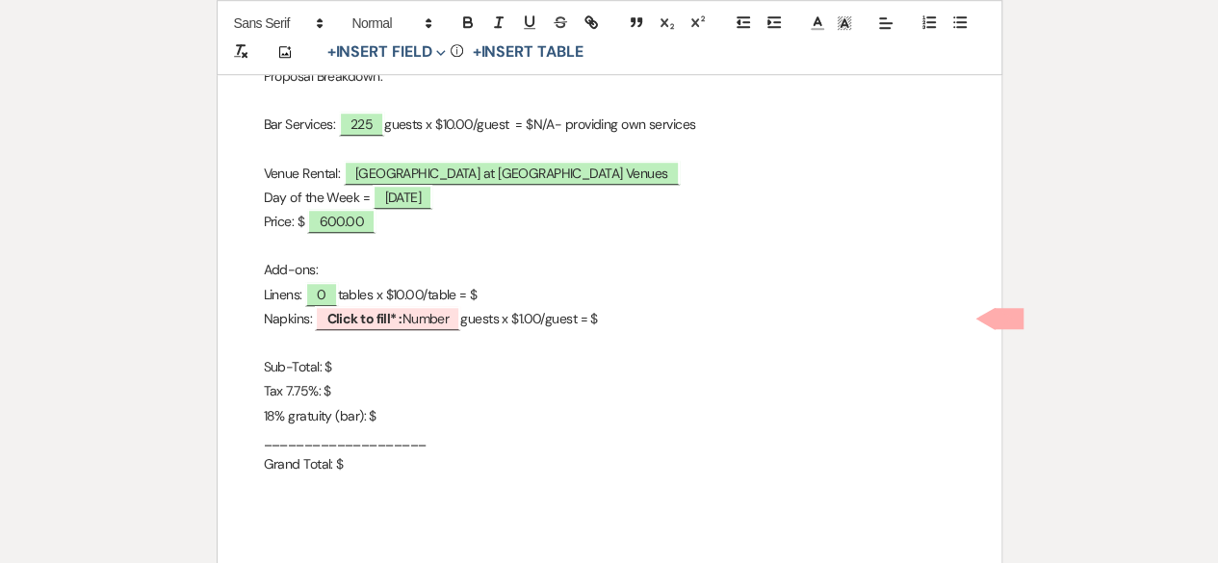
click at [495, 290] on p "Linens: 0 tables x $10.00/table = $" at bounding box center [609, 295] width 691 height 24
click at [390, 331] on p at bounding box center [609, 343] width 691 height 24
click at [388, 320] on b "Click to fill* :" at bounding box center [363, 318] width 75 height 17
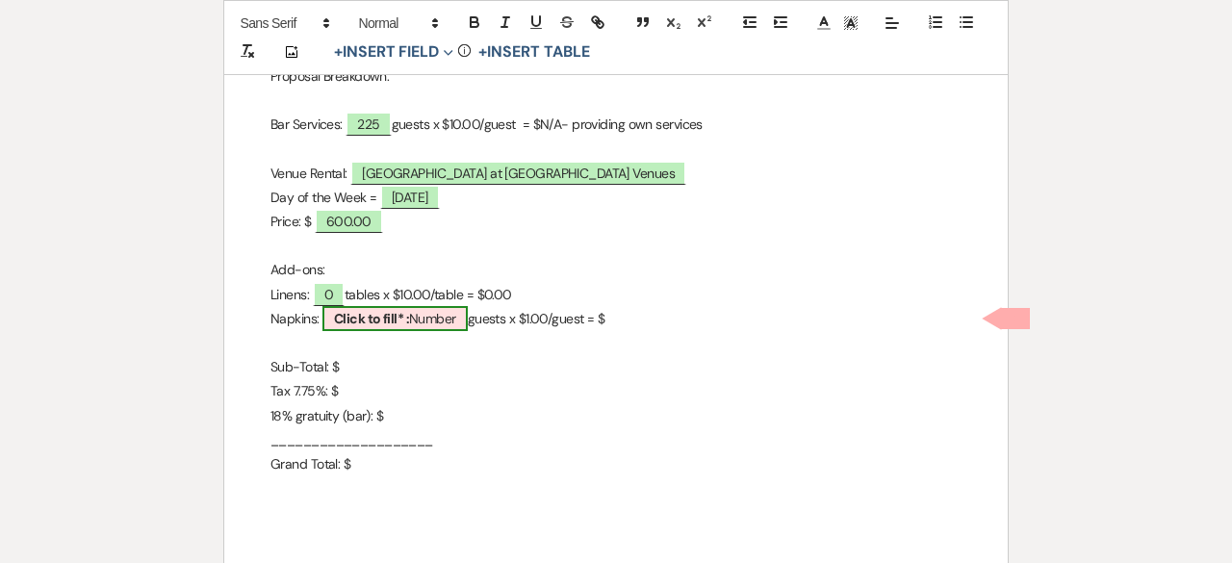
select select "owner"
select select "Number"
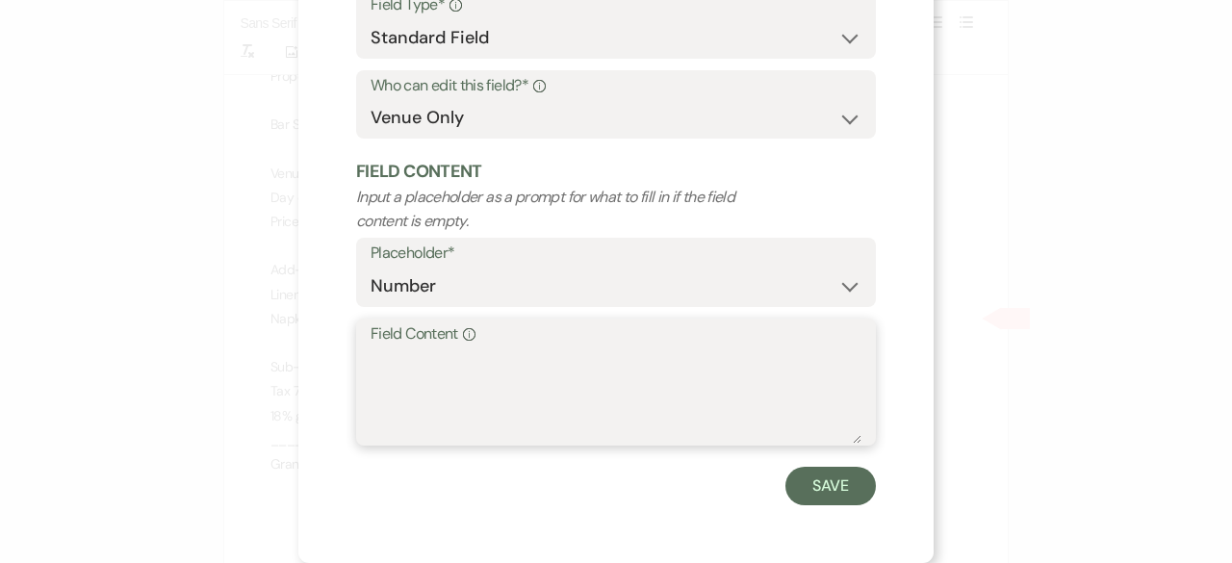
click at [372, 375] on textarea "Field Content Info" at bounding box center [616, 396] width 491 height 96
type textarea "0"
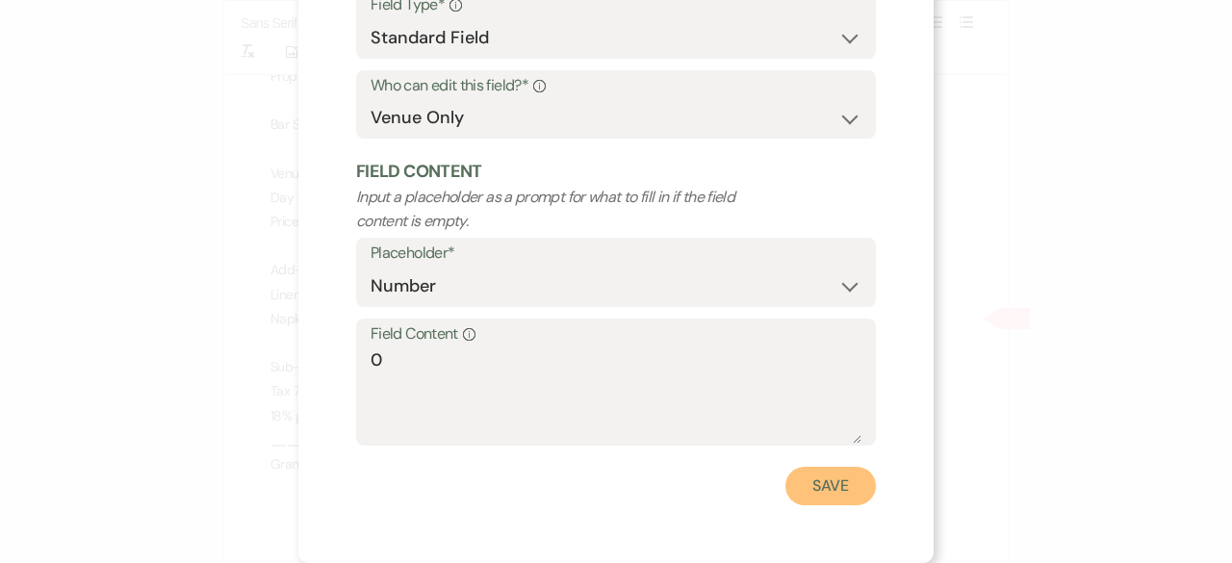
click at [825, 504] on button "Save" at bounding box center [831, 486] width 91 height 39
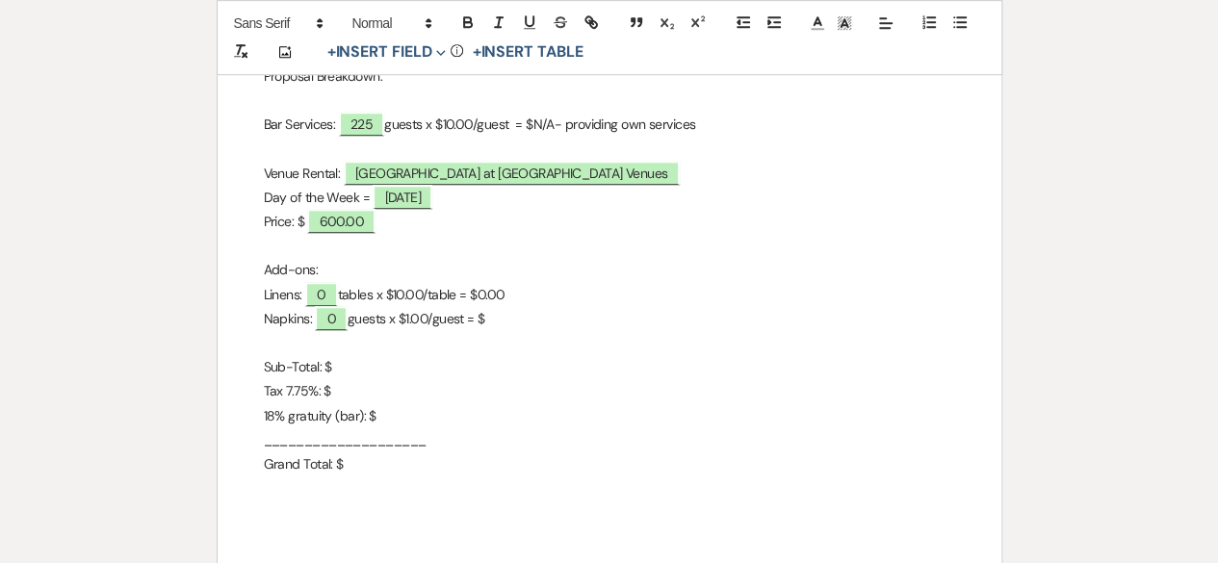
click at [503, 323] on p "Napkins: 0 guests x $1.00/guest = $" at bounding box center [609, 319] width 691 height 24
click at [379, 459] on p "Grand Total: $" at bounding box center [609, 465] width 691 height 24
click at [351, 465] on p "Grand Total: $" at bounding box center [609, 465] width 691 height 24
click at [338, 465] on p "Grand Total: $" at bounding box center [609, 465] width 691 height 24
click at [346, 468] on p "Grand Total: $" at bounding box center [609, 465] width 691 height 24
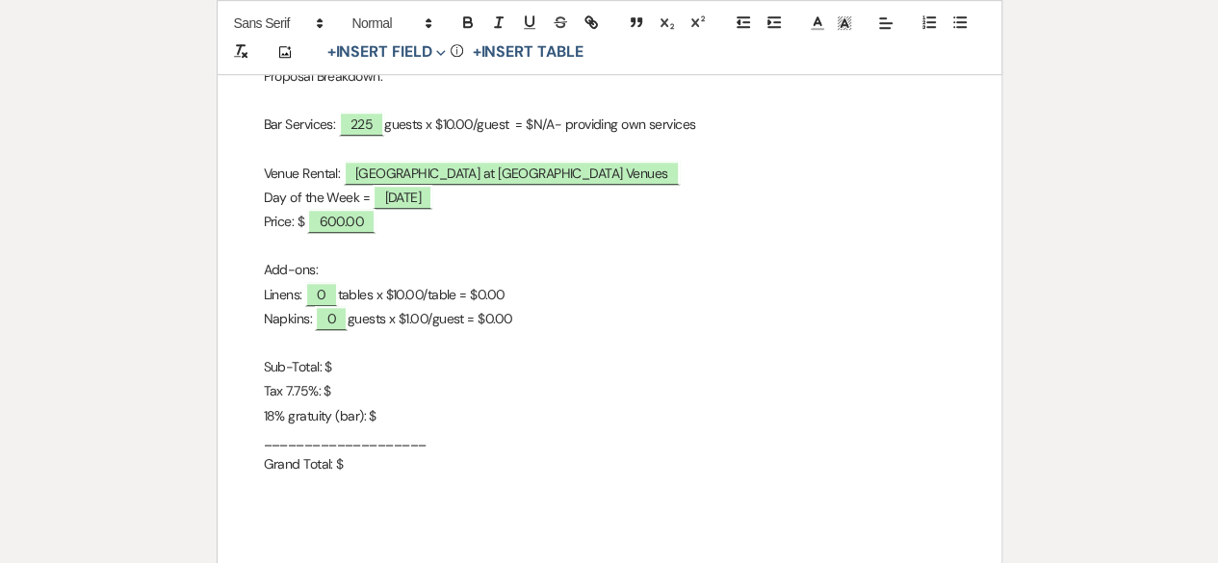
click at [337, 376] on p "Sub-Total: $" at bounding box center [609, 367] width 691 height 24
click at [355, 420] on p "18% gratuity (bar): $" at bounding box center [609, 416] width 691 height 24
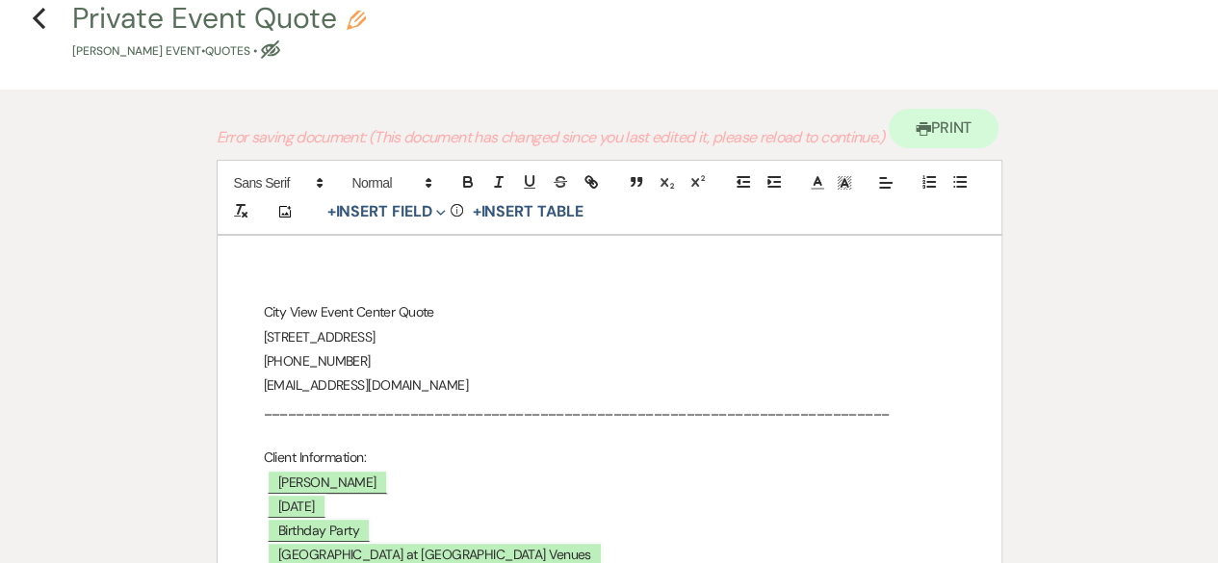
scroll to position [0, 0]
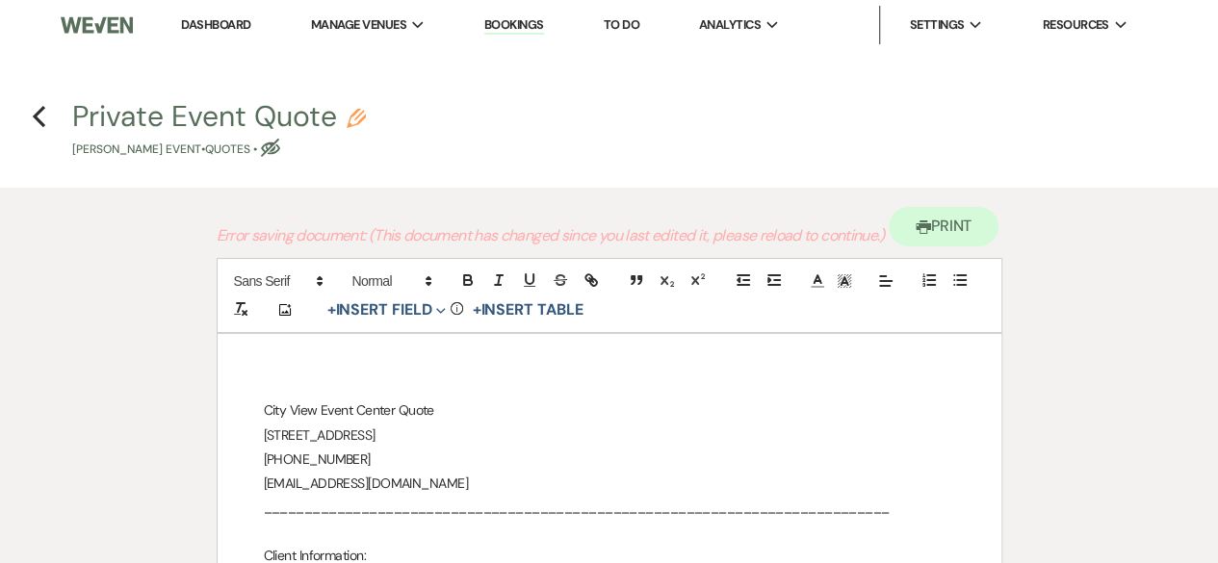
click at [358, 117] on use "button" at bounding box center [356, 118] width 19 height 19
select select "8"
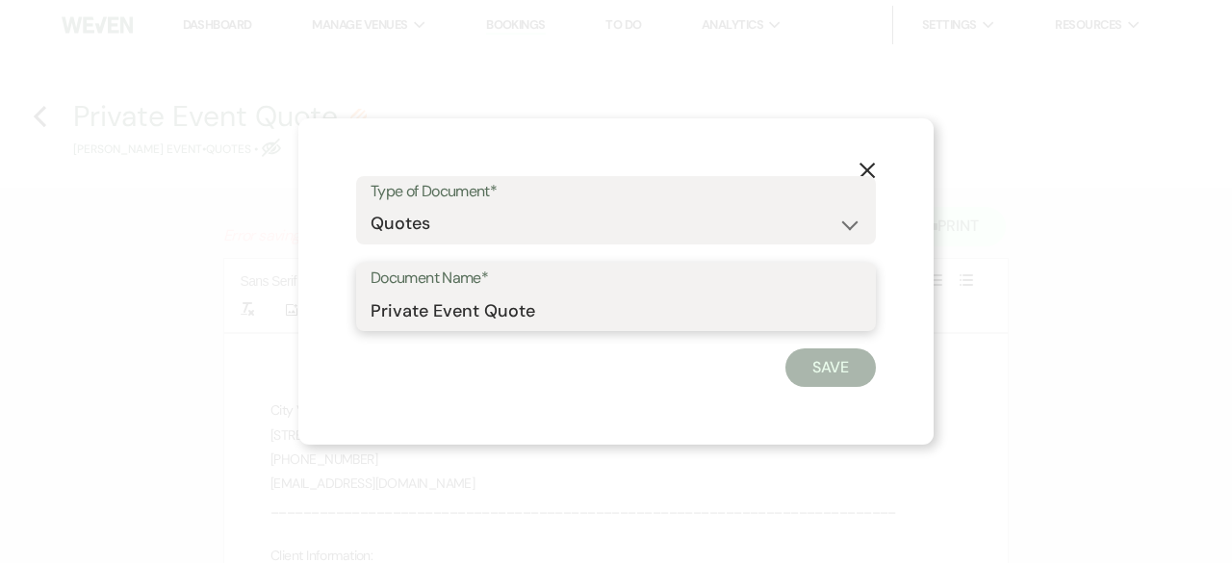
click at [569, 309] on input "Private Event Quote" at bounding box center [616, 311] width 491 height 38
type input "Private Event Quote_Updated"
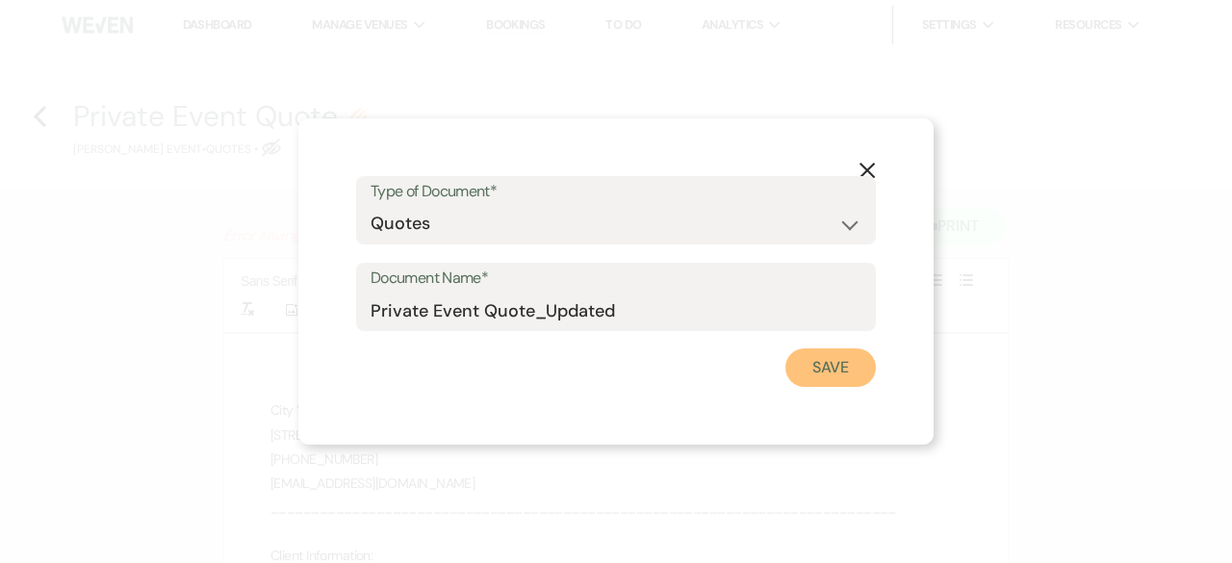
click at [835, 351] on button "Save" at bounding box center [831, 368] width 91 height 39
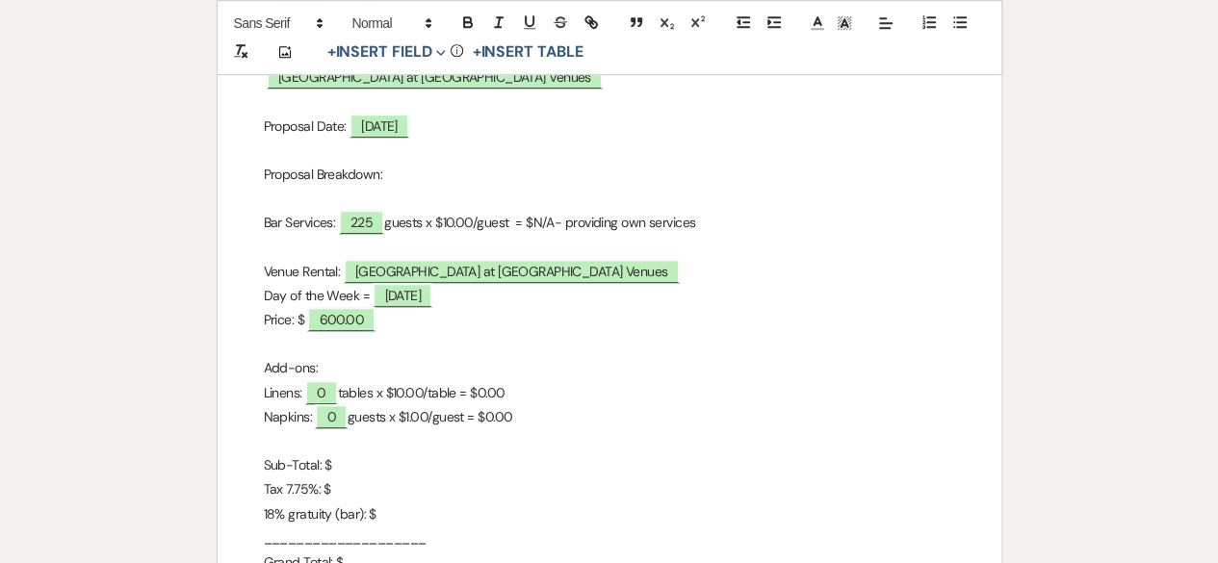
scroll to position [283, 0]
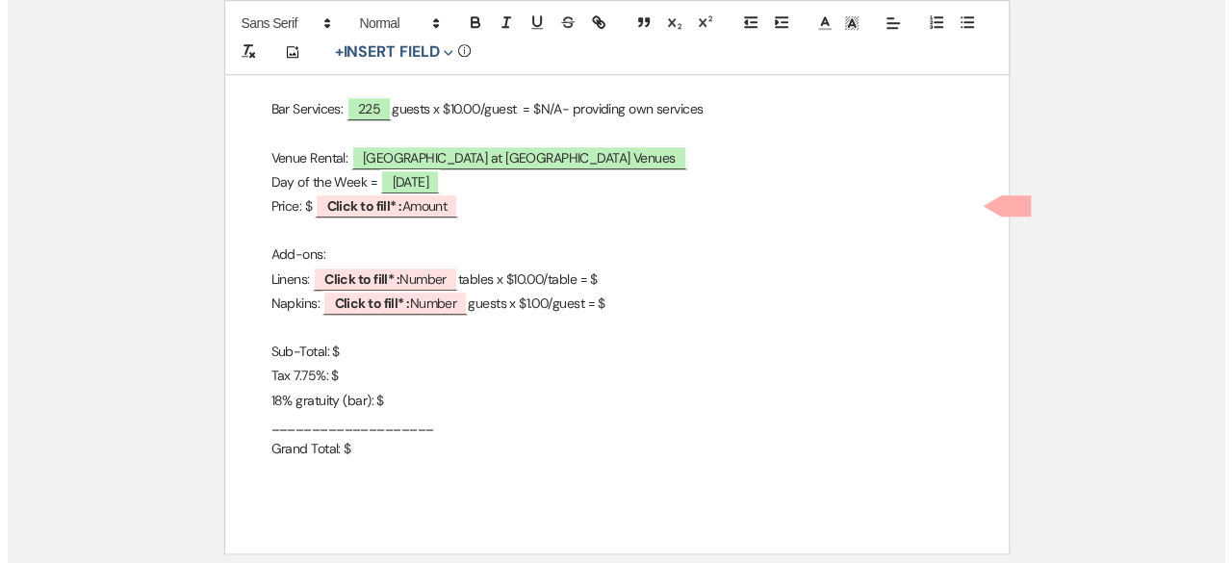
scroll to position [770, 0]
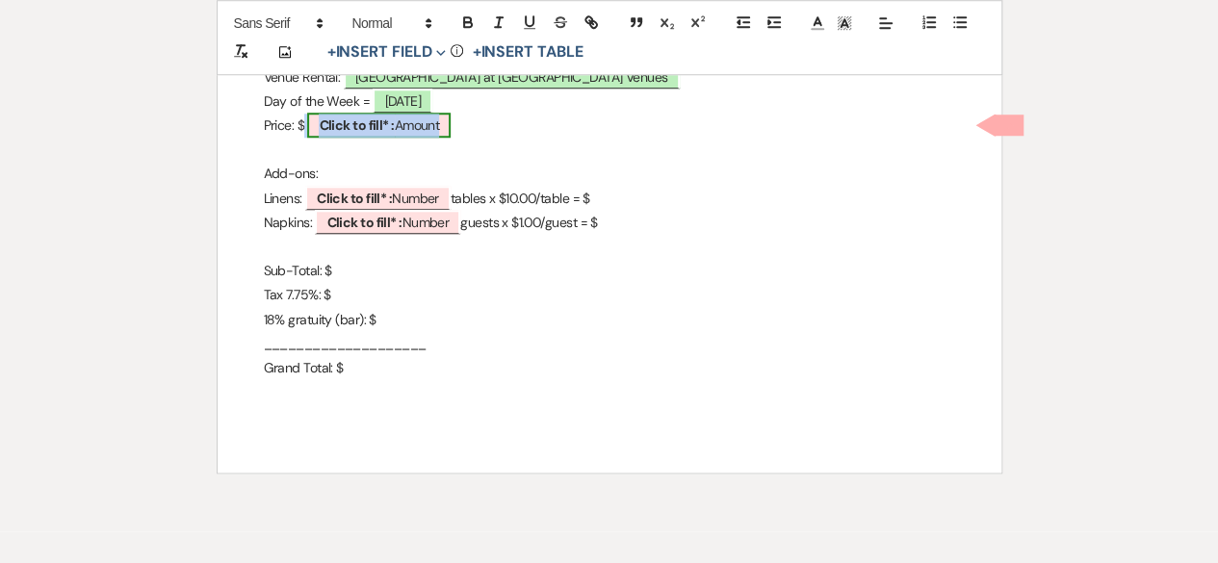
click at [364, 124] on b "Click to fill* :" at bounding box center [356, 124] width 75 height 17
select select "owner"
select select "Amount"
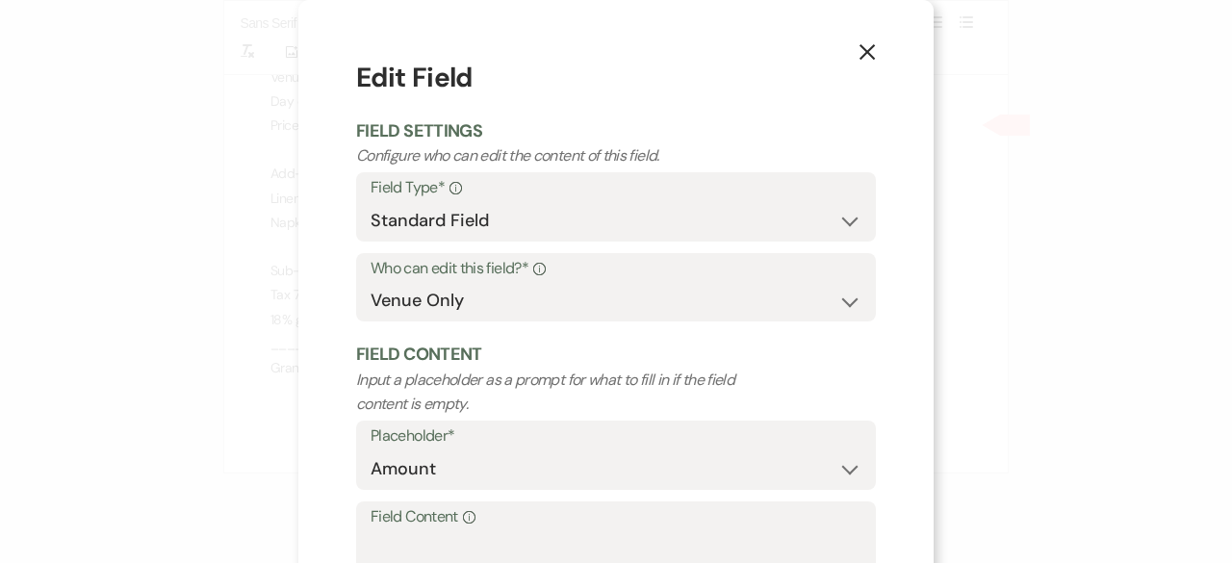
scroll to position [183, 0]
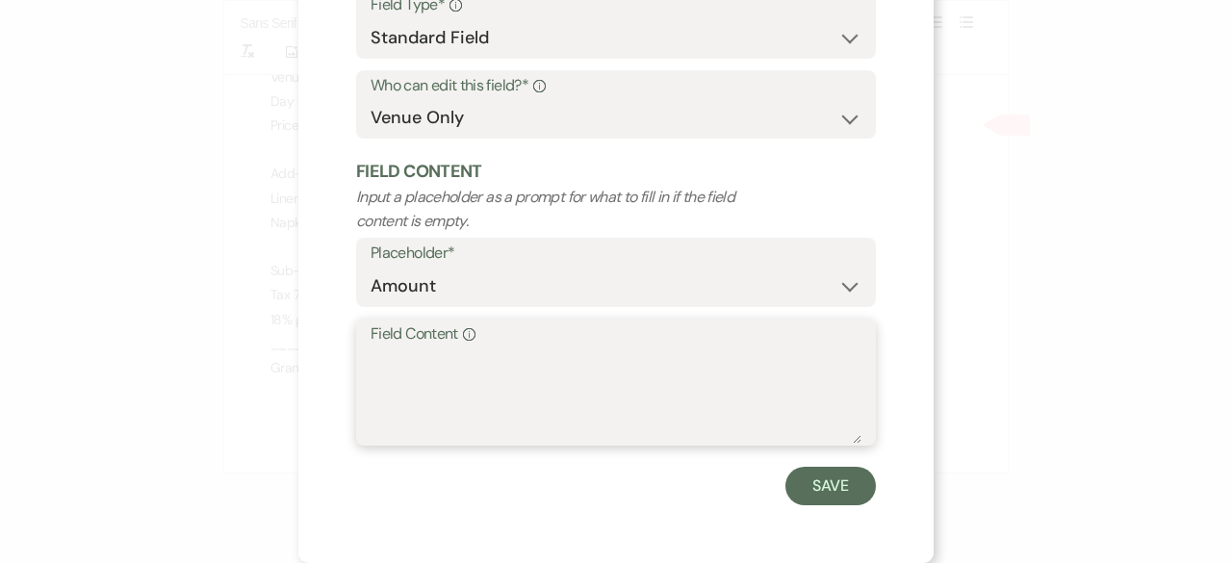
click at [429, 378] on textarea "Field Content Info" at bounding box center [616, 396] width 491 height 96
type textarea "600.00"
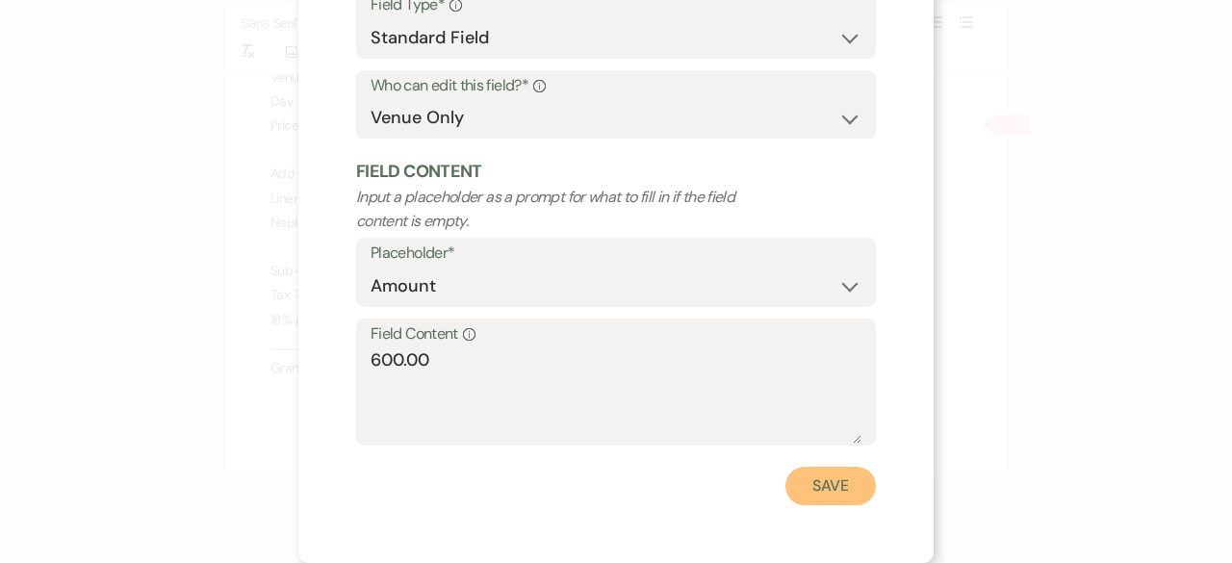
click at [813, 487] on button "Save" at bounding box center [831, 486] width 91 height 39
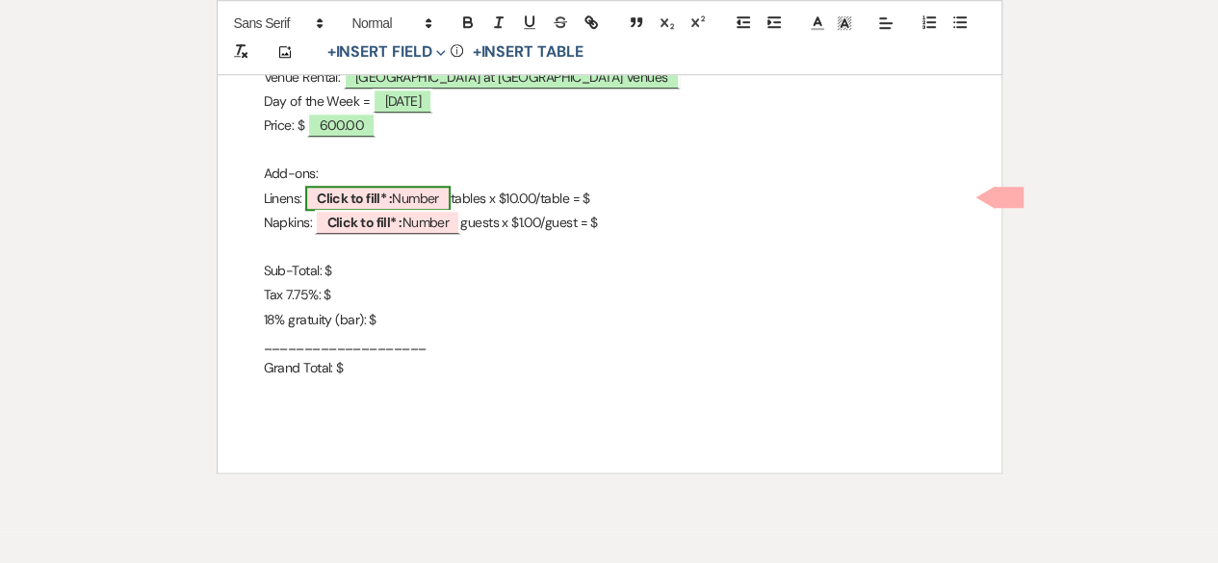
click at [441, 200] on span "Click to fill* : Number" at bounding box center [377, 198] width 145 height 25
select select "owner"
select select "Number"
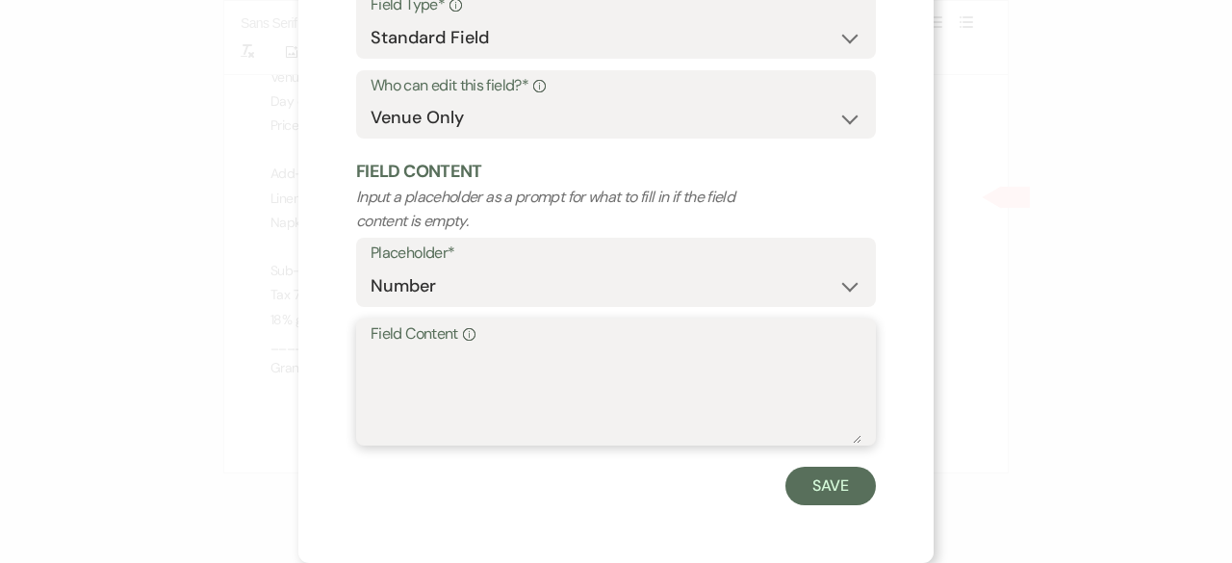
click at [435, 395] on textarea "Field Content Info" at bounding box center [616, 396] width 491 height 96
type textarea "0"
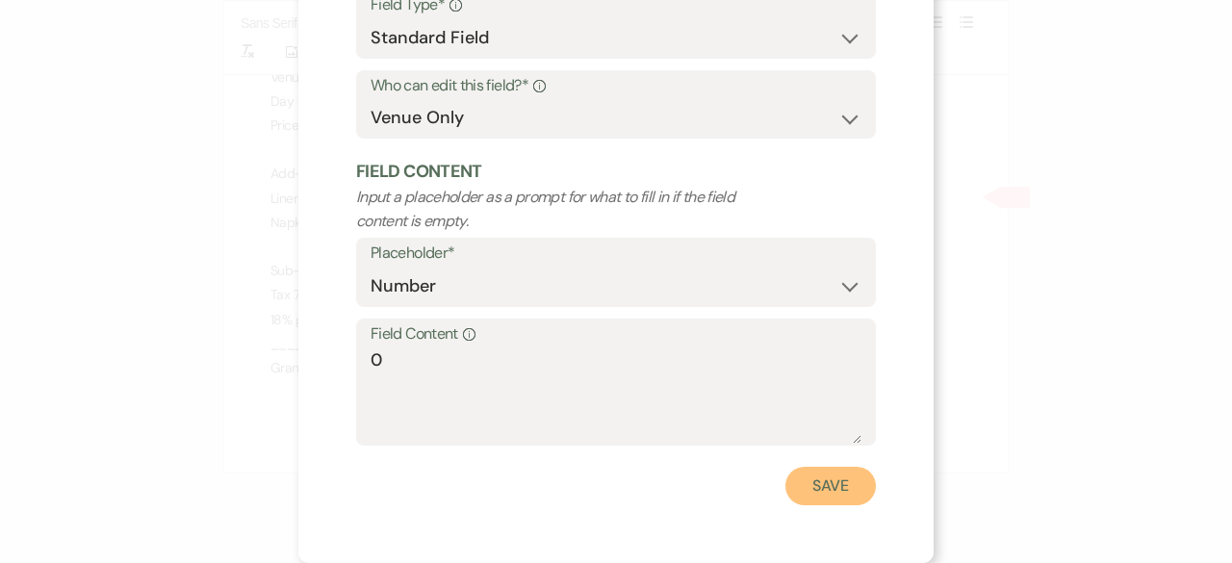
click at [821, 498] on button "Save" at bounding box center [831, 486] width 91 height 39
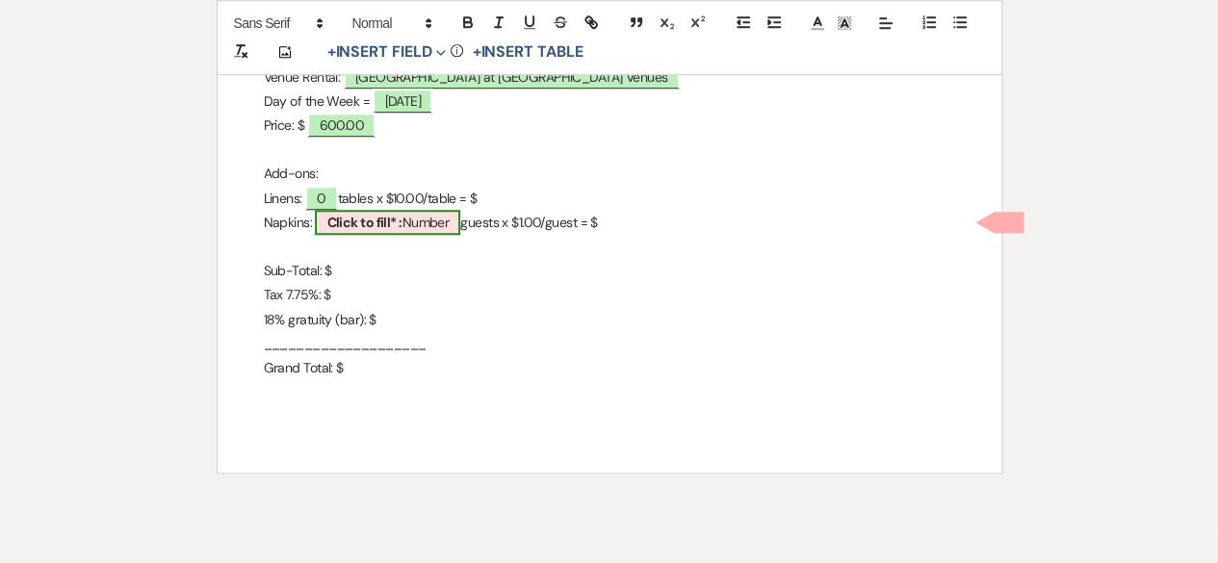
click at [416, 220] on span "Click to fill* : Number" at bounding box center [387, 222] width 145 height 25
select select "owner"
select select "Number"
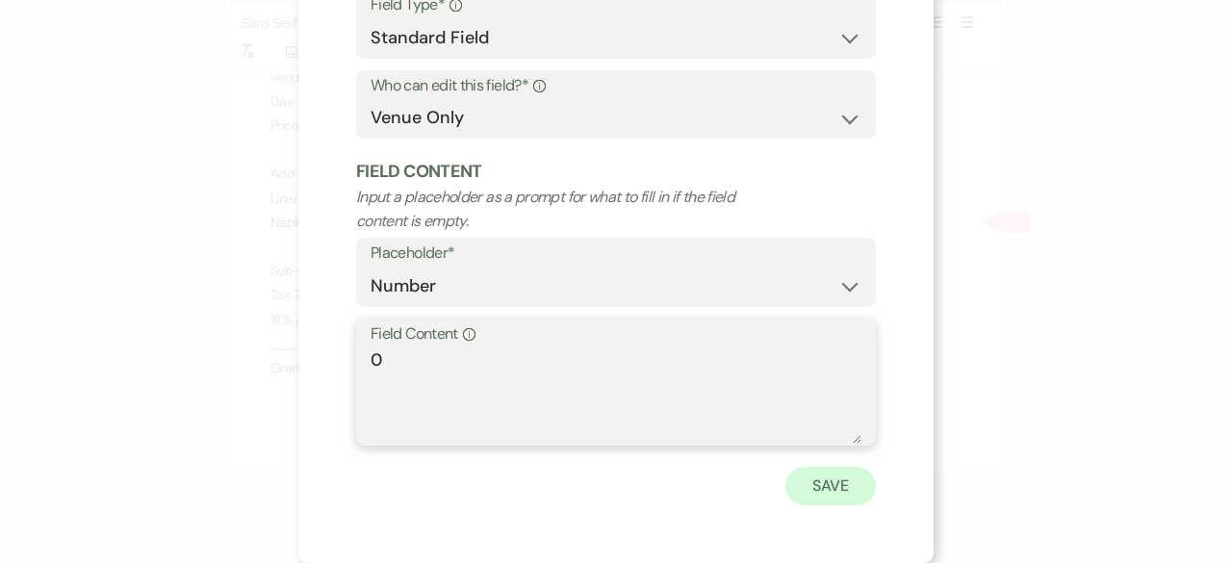
type textarea "0"
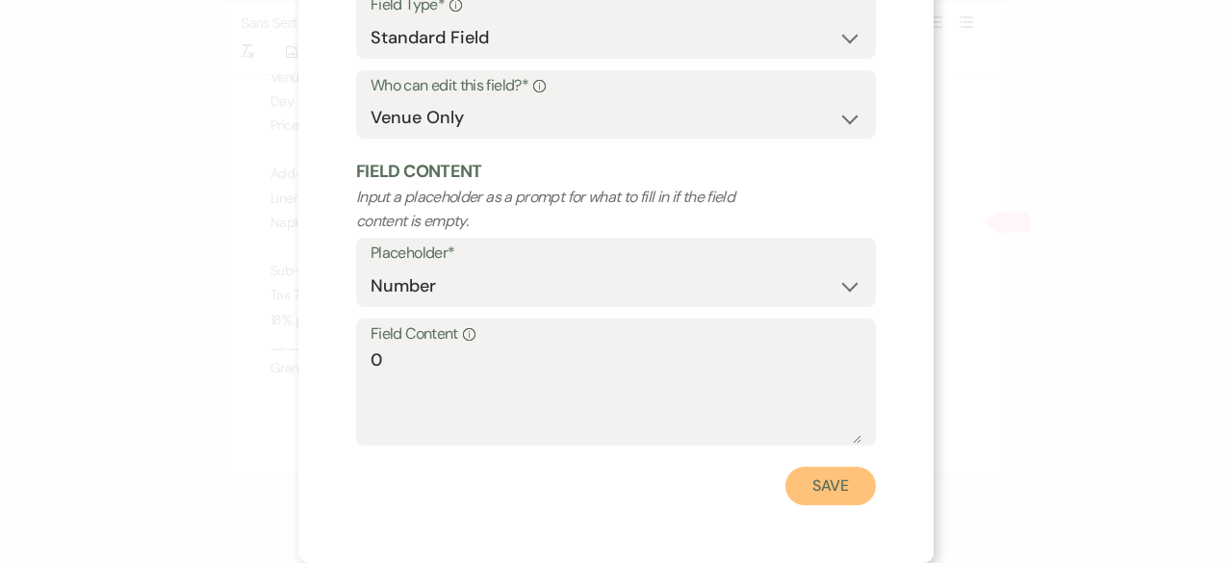
click at [797, 499] on button "Save" at bounding box center [831, 486] width 91 height 39
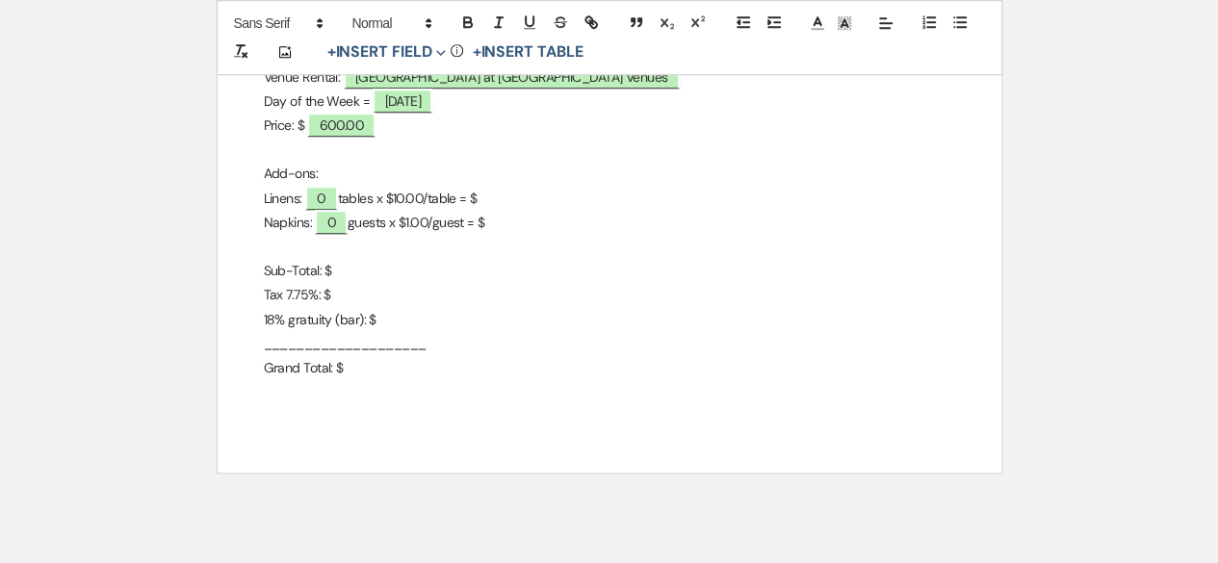
click at [507, 202] on p "Linens: 0 tables x $10.00/table = $" at bounding box center [609, 199] width 691 height 24
click at [516, 224] on p "Napkins: 0 guests x $1.00/guest = $" at bounding box center [609, 223] width 691 height 24
click at [350, 366] on p "Grand Total: $" at bounding box center [609, 368] width 691 height 24
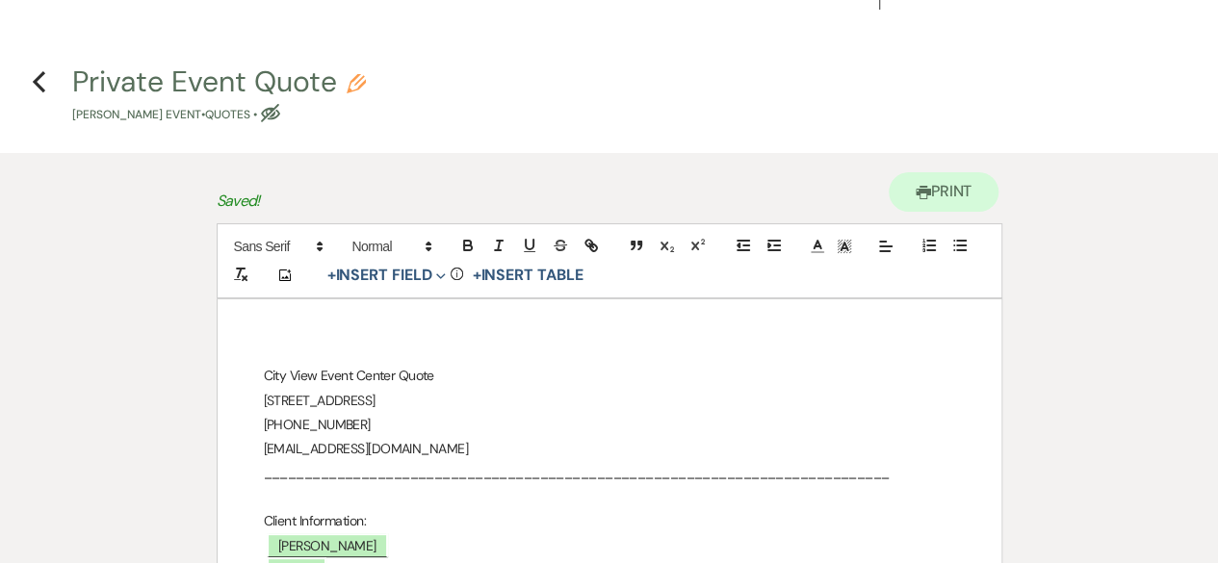
scroll to position [0, 0]
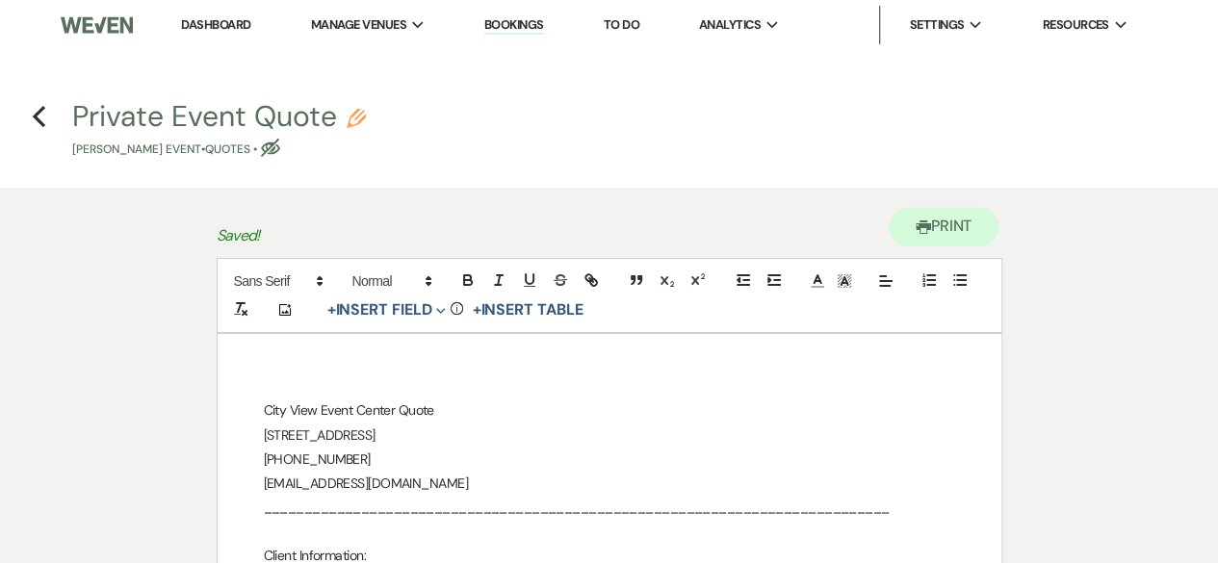
click at [352, 112] on icon "Pencil" at bounding box center [356, 118] width 19 height 19
select select "8"
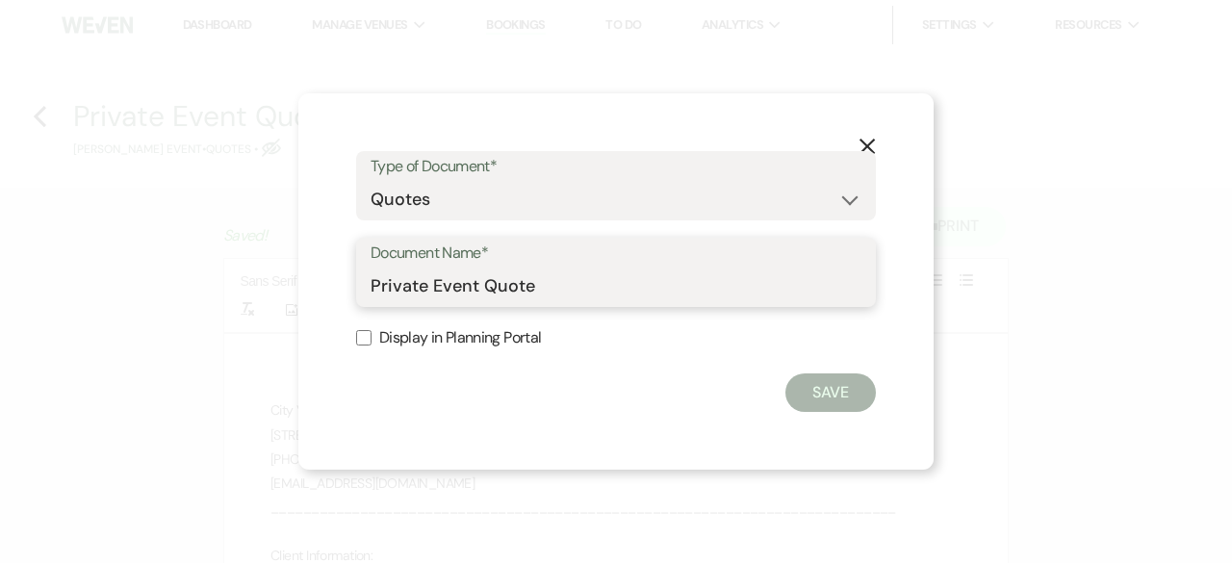
click at [575, 283] on input "Private Event Quote" at bounding box center [616, 287] width 491 height 38
type input "Private Event Quote_Updated"
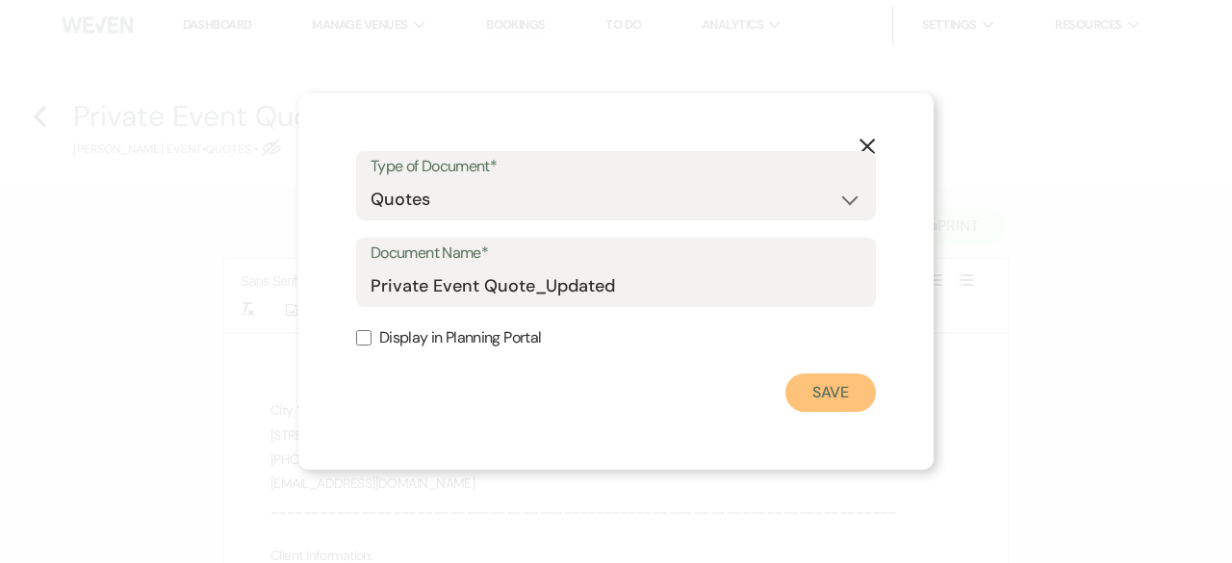
click at [827, 383] on button "Save" at bounding box center [831, 393] width 91 height 39
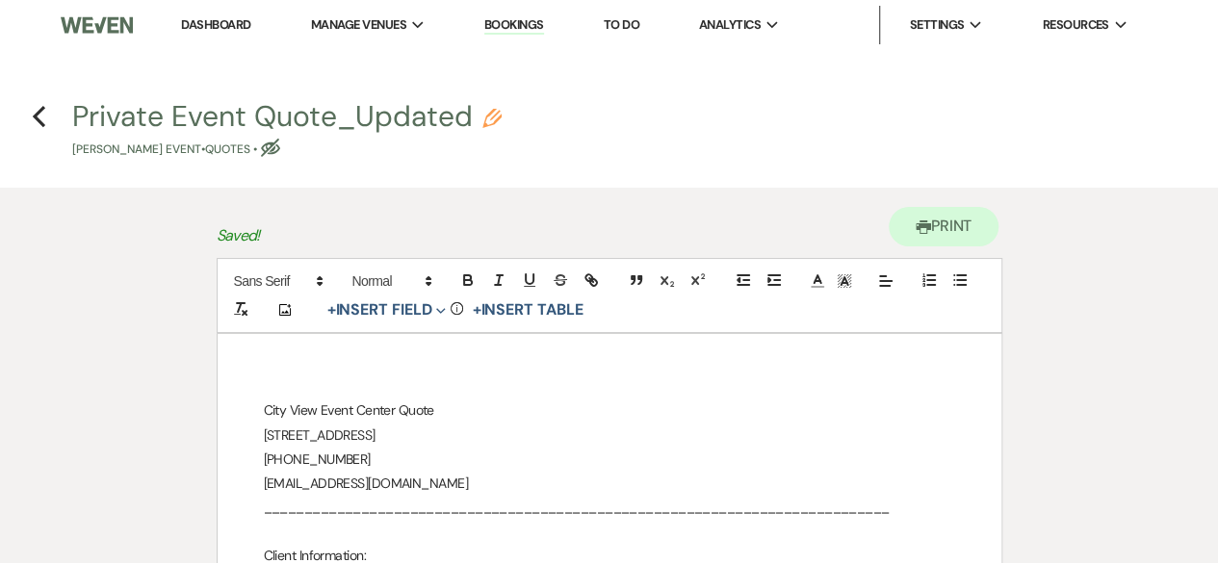
click at [37, 101] on div "Previous" at bounding box center [39, 113] width 14 height 31
click at [39, 109] on icon "Previous" at bounding box center [39, 116] width 14 height 23
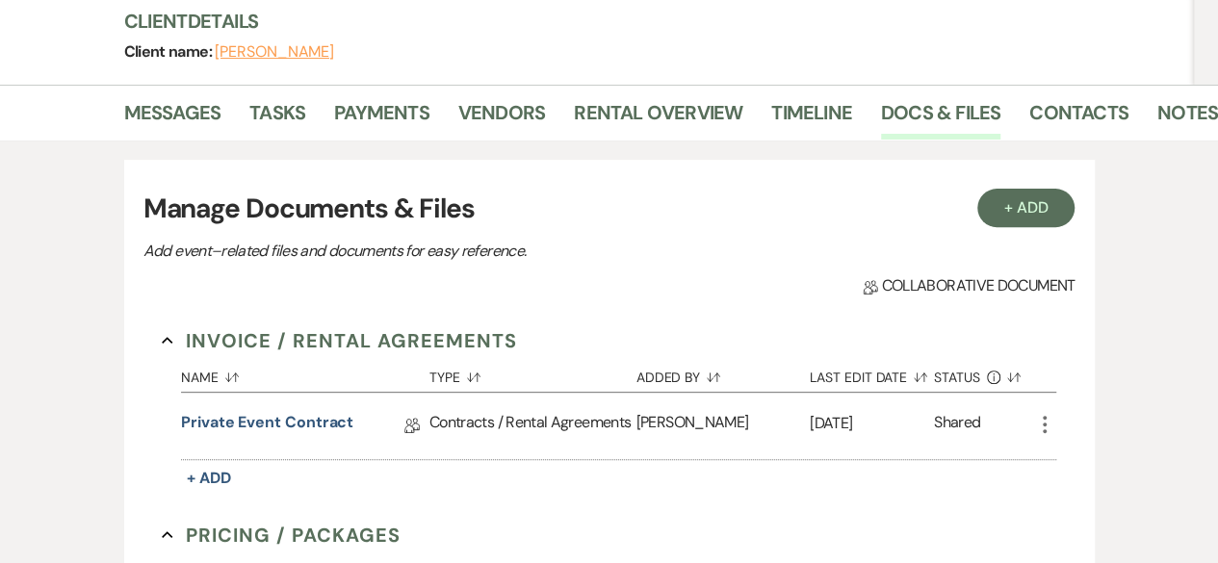
scroll to position [481, 0]
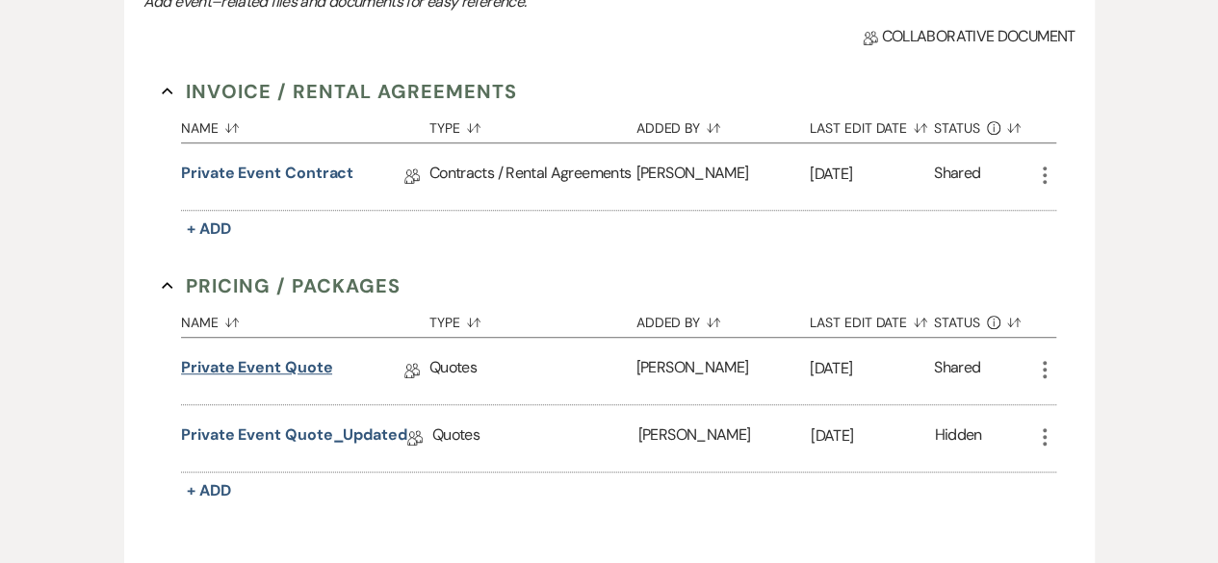
click at [299, 363] on link "Private Event Quote" at bounding box center [256, 371] width 151 height 30
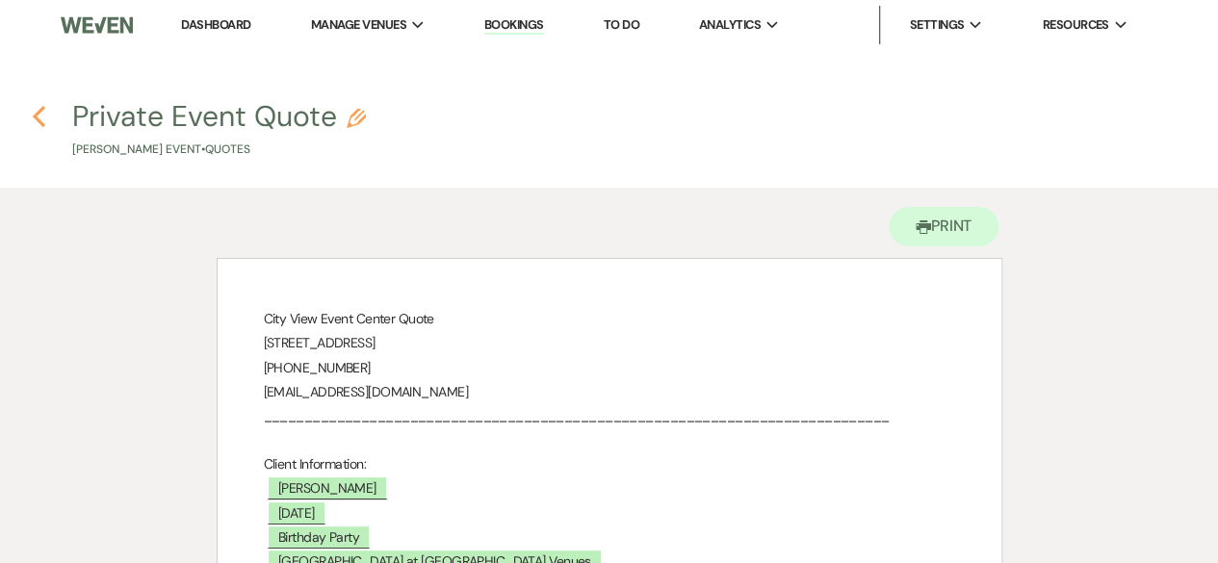
click at [40, 130] on h4 "Previous Private Event Quote Pencil [PERSON_NAME] Event • Quotes" at bounding box center [609, 127] width 1218 height 63
click at [36, 110] on icon "Previous" at bounding box center [39, 116] width 14 height 23
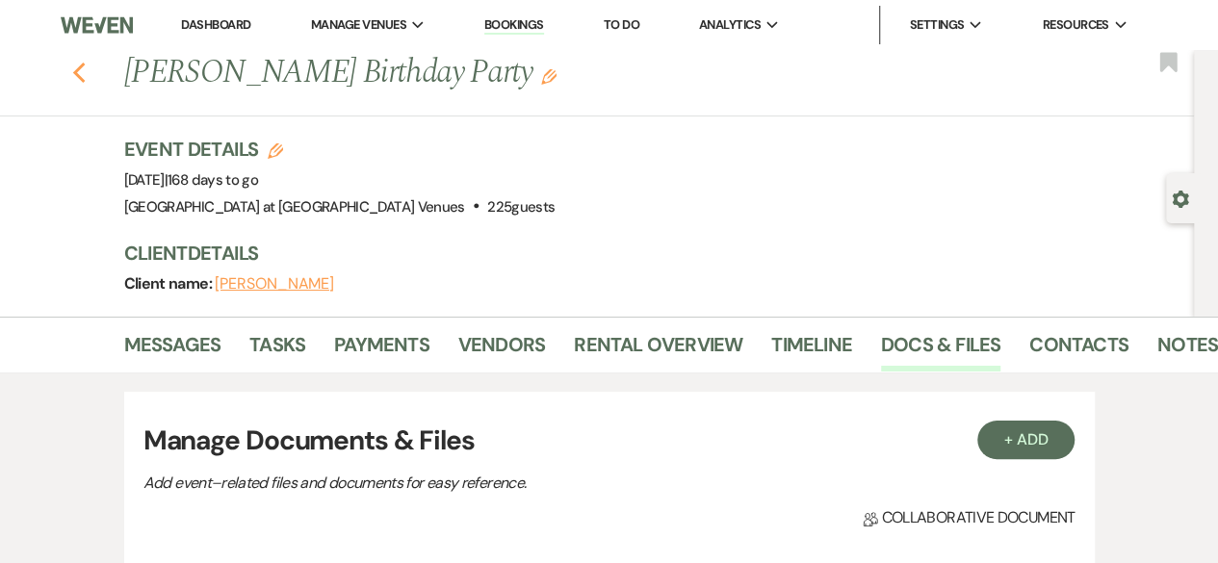
click at [86, 66] on icon "Previous" at bounding box center [79, 73] width 14 height 23
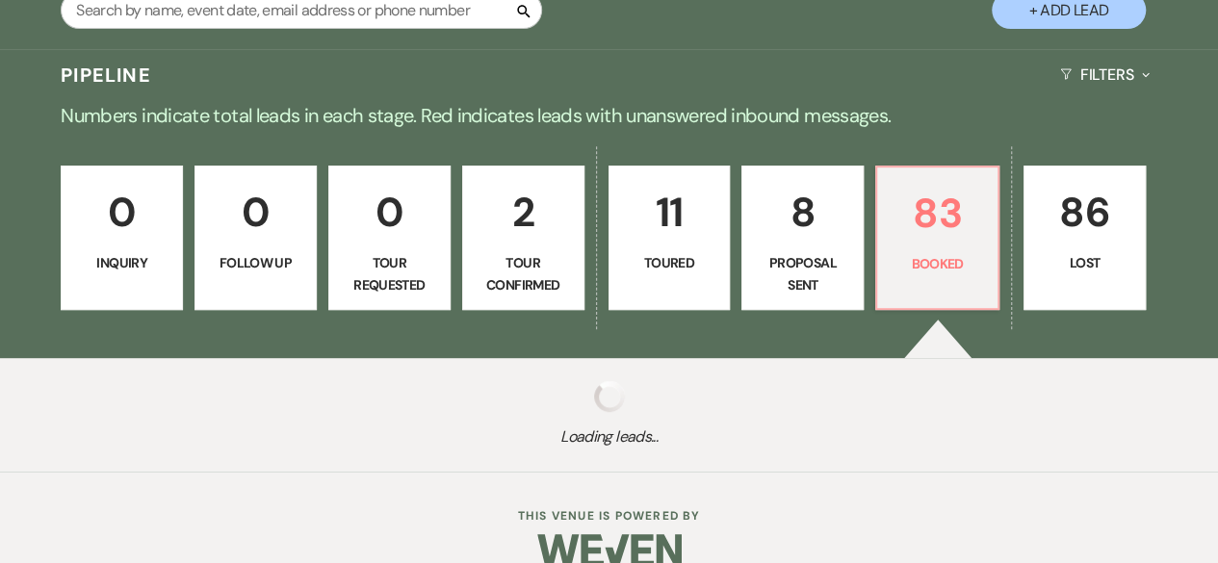
scroll to position [385, 0]
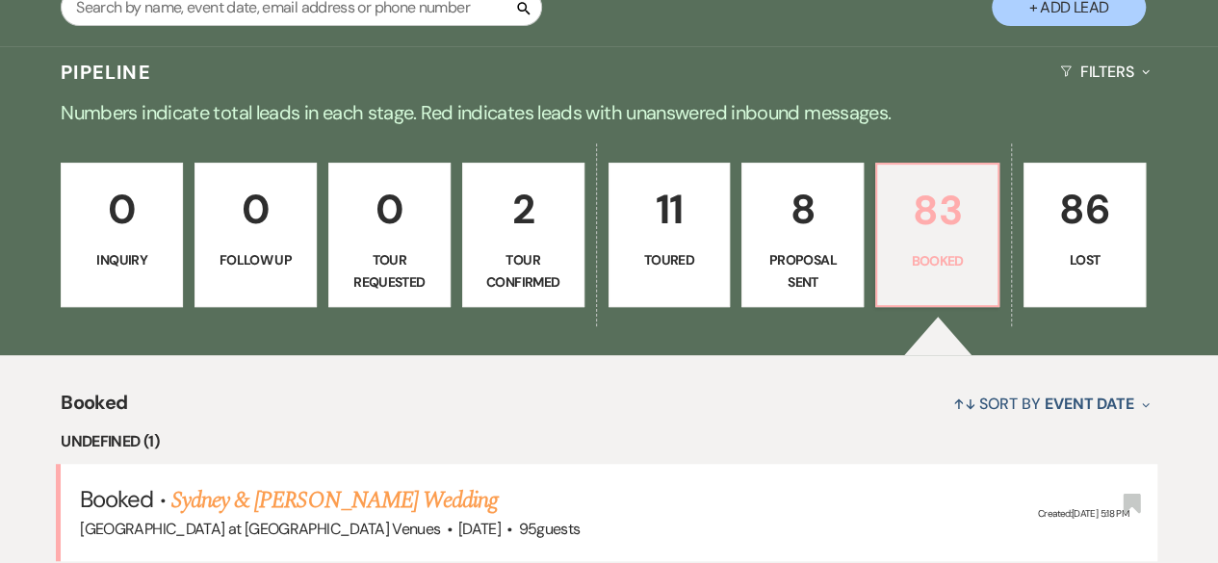
click at [961, 220] on p "83" at bounding box center [937, 210] width 97 height 65
click at [360, 490] on link "Sydney & [PERSON_NAME] Wedding" at bounding box center [334, 500] width 326 height 35
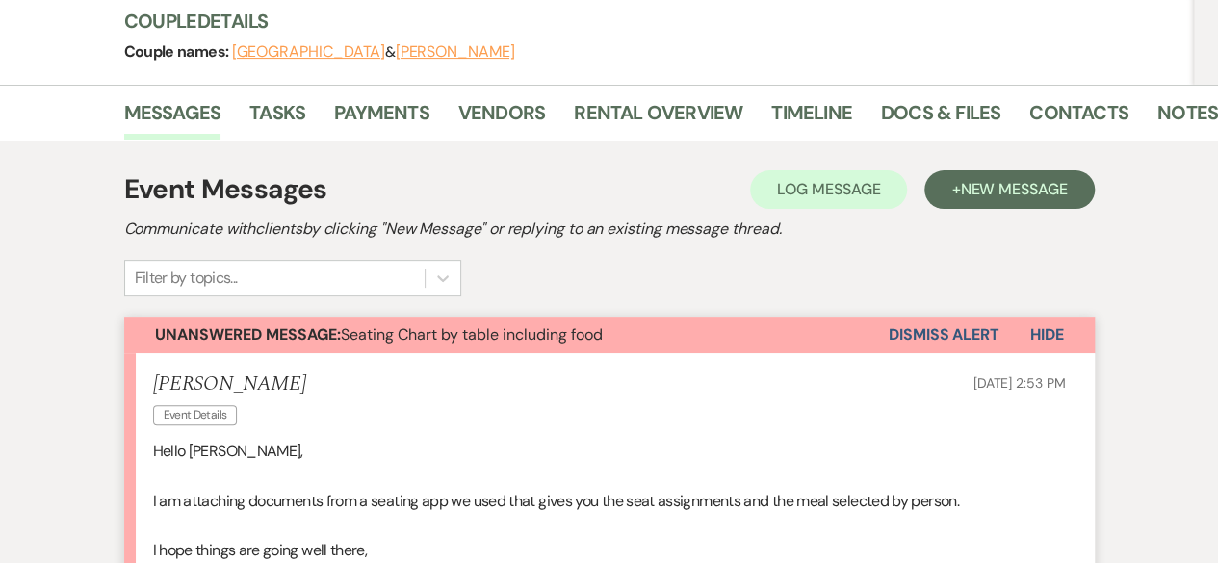
scroll to position [546, 0]
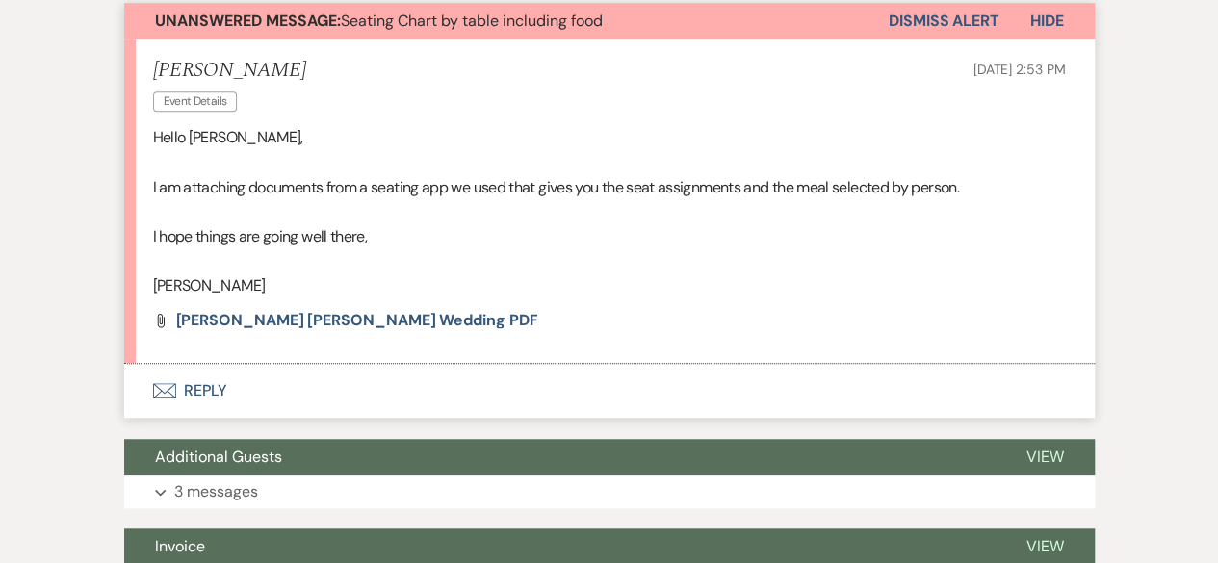
click at [194, 385] on button "Envelope Reply" at bounding box center [609, 391] width 970 height 54
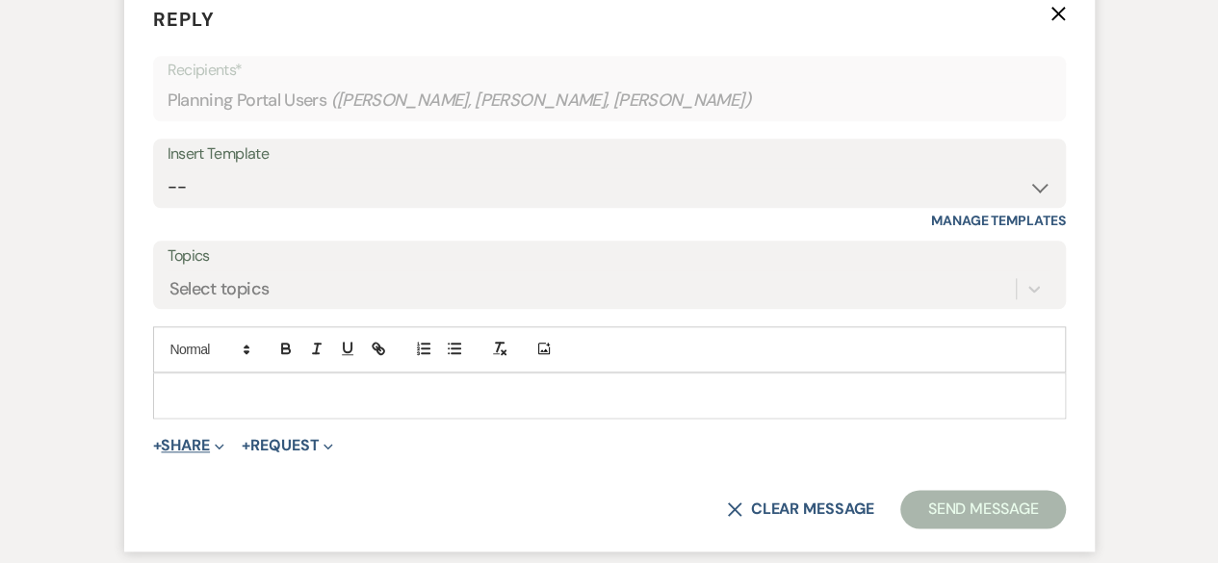
scroll to position [957, 0]
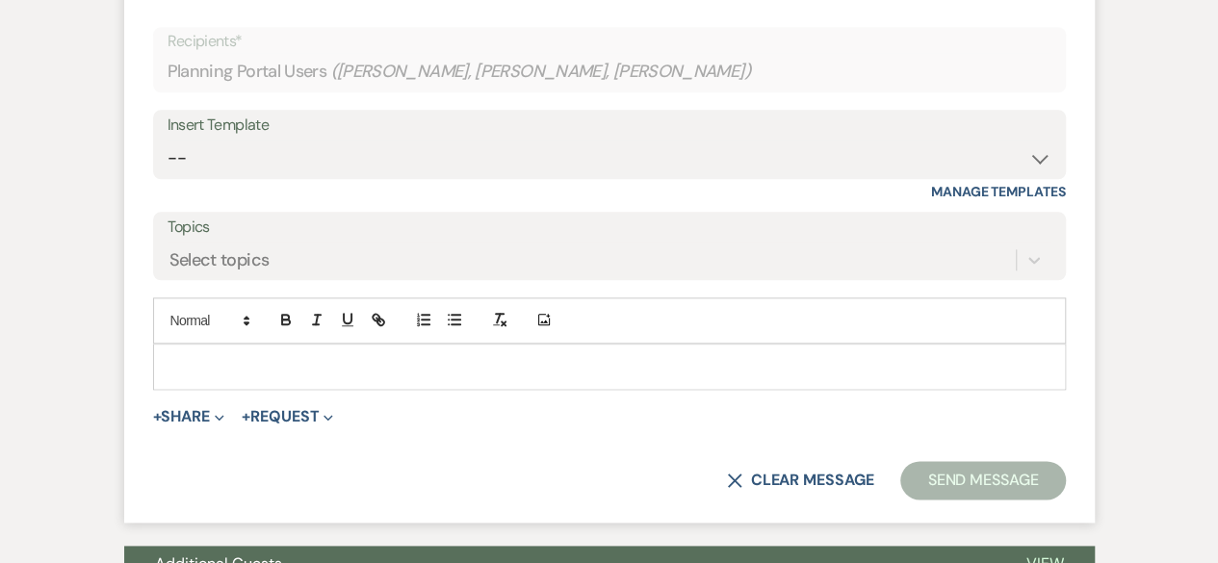
click at [187, 363] on p at bounding box center [609, 366] width 882 height 21
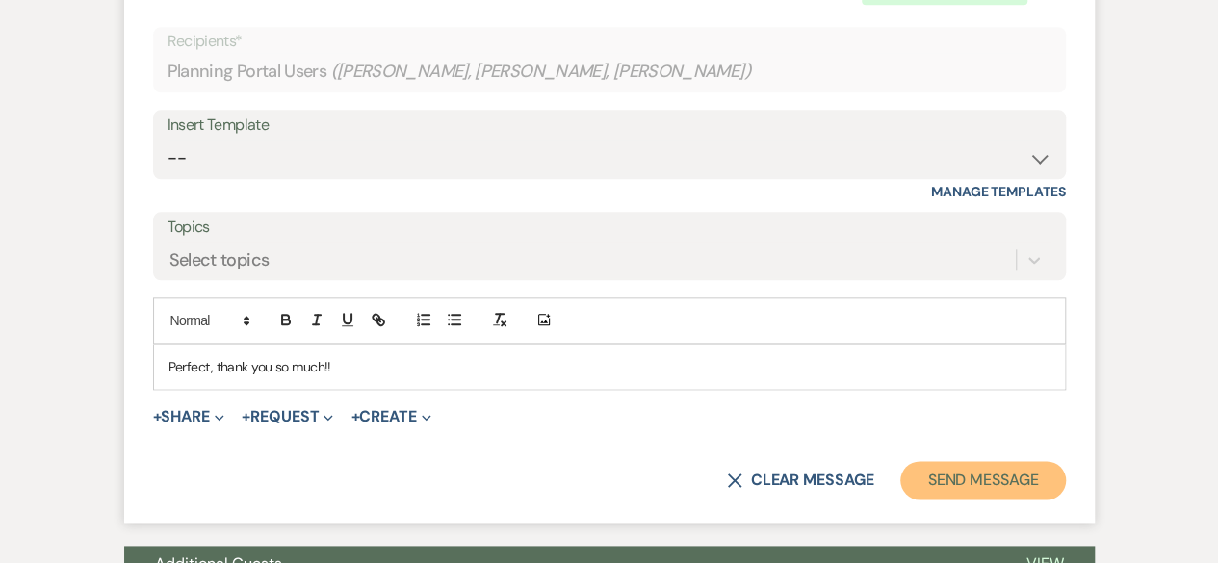
click at [1003, 470] on button "Send Message" at bounding box center [982, 480] width 165 height 39
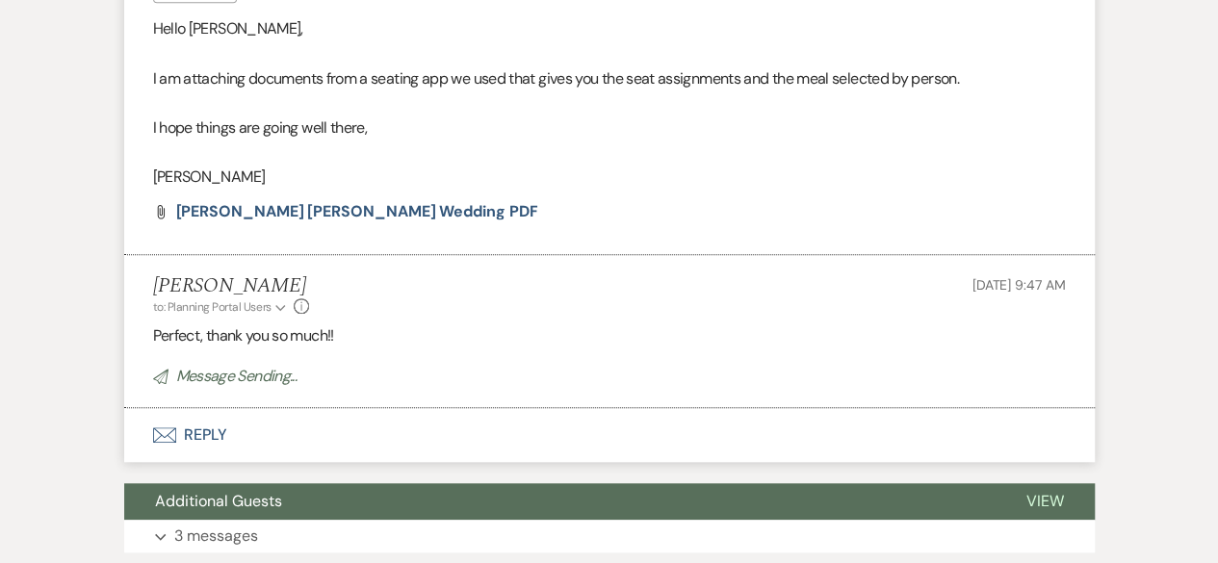
scroll to position [628, 0]
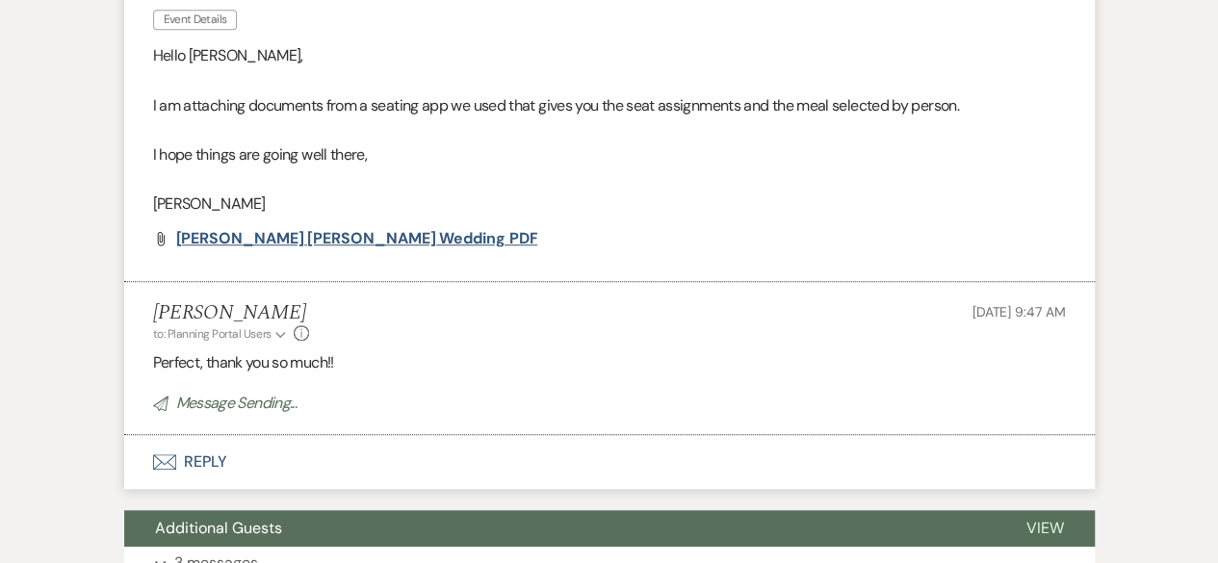
click at [266, 236] on span "[PERSON_NAME] [PERSON_NAME] Wedding PDF" at bounding box center [357, 238] width 362 height 20
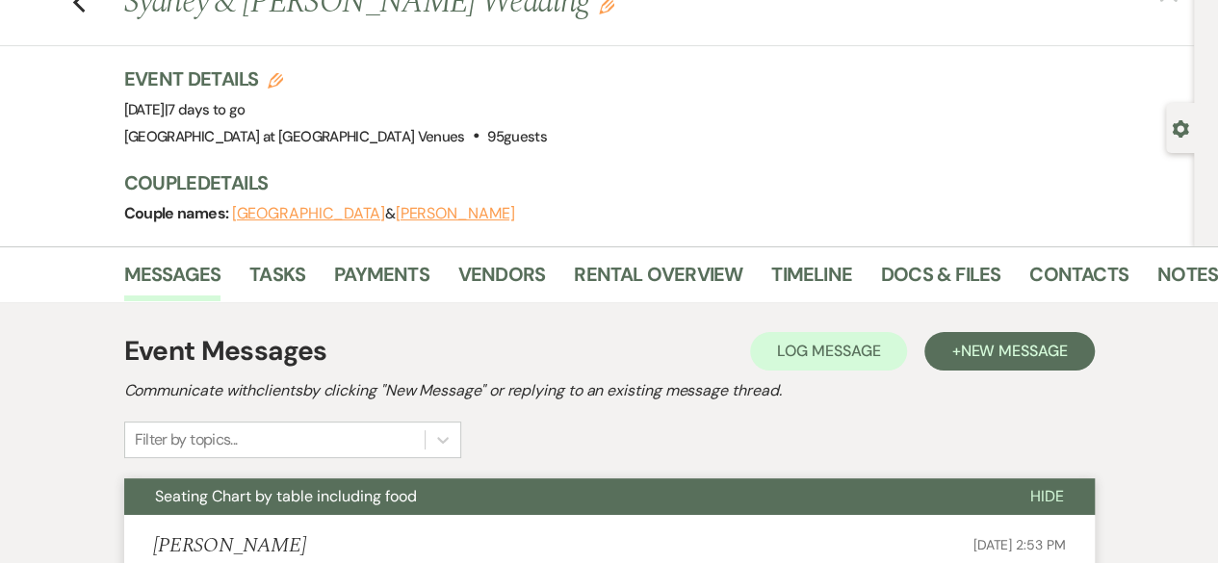
scroll to position [0, 0]
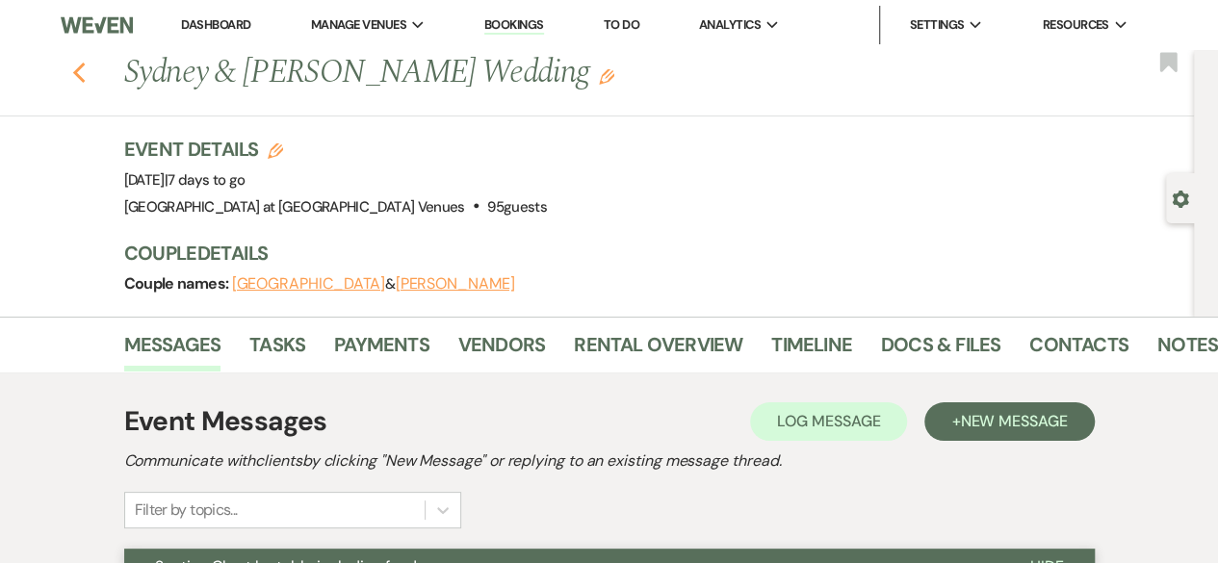
click at [85, 75] on use "button" at bounding box center [78, 73] width 13 height 21
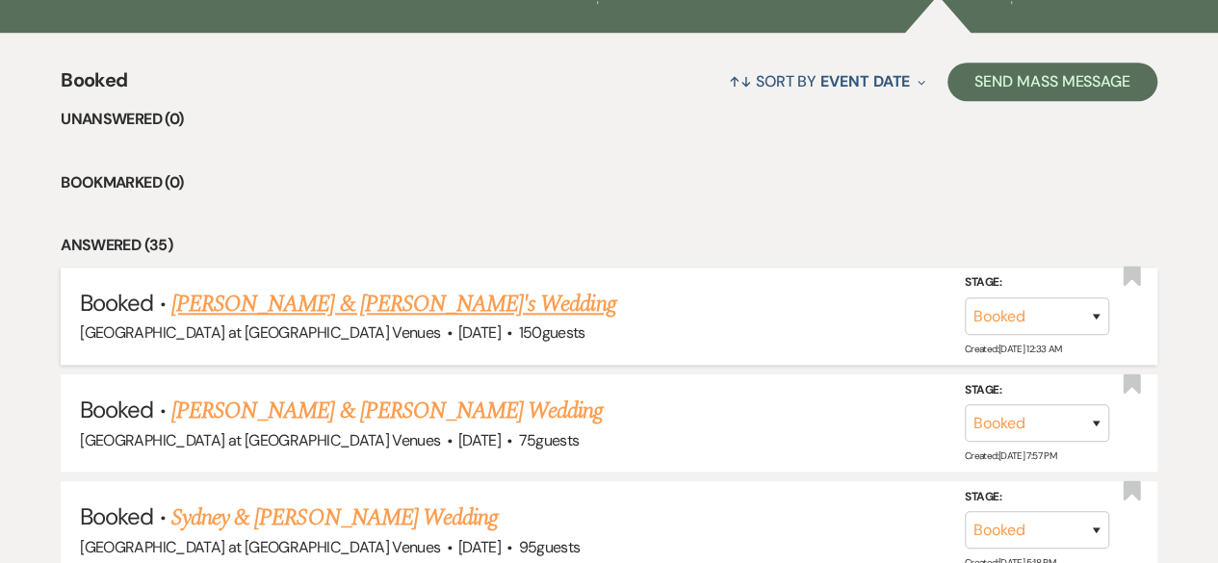
scroll to position [770, 0]
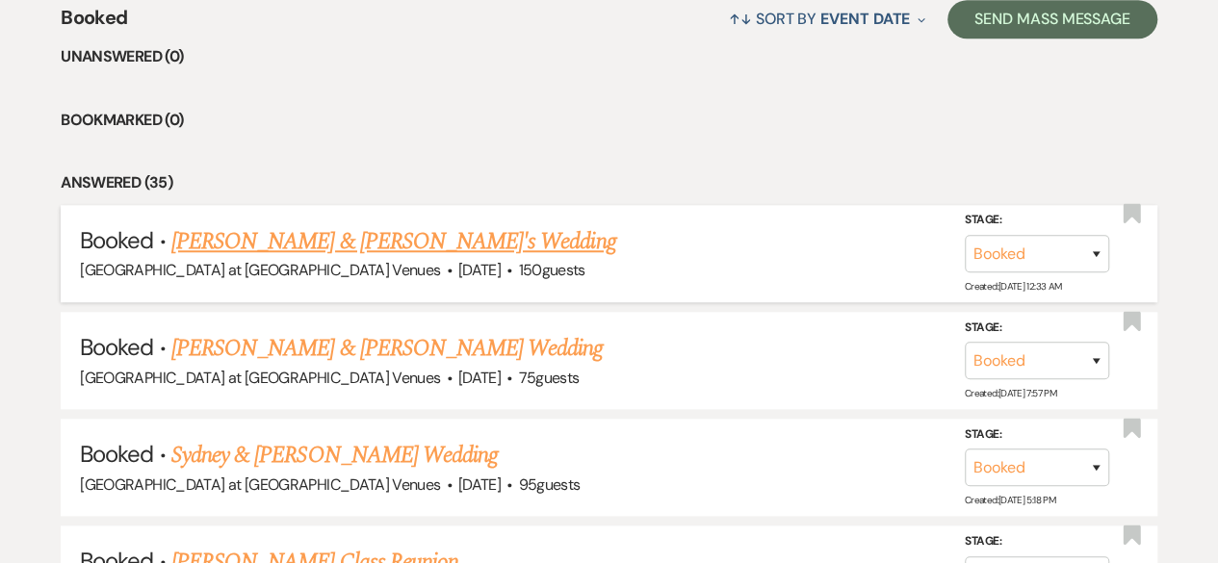
click at [423, 238] on link "[PERSON_NAME] & [PERSON_NAME]'s Wedding" at bounding box center [393, 241] width 445 height 35
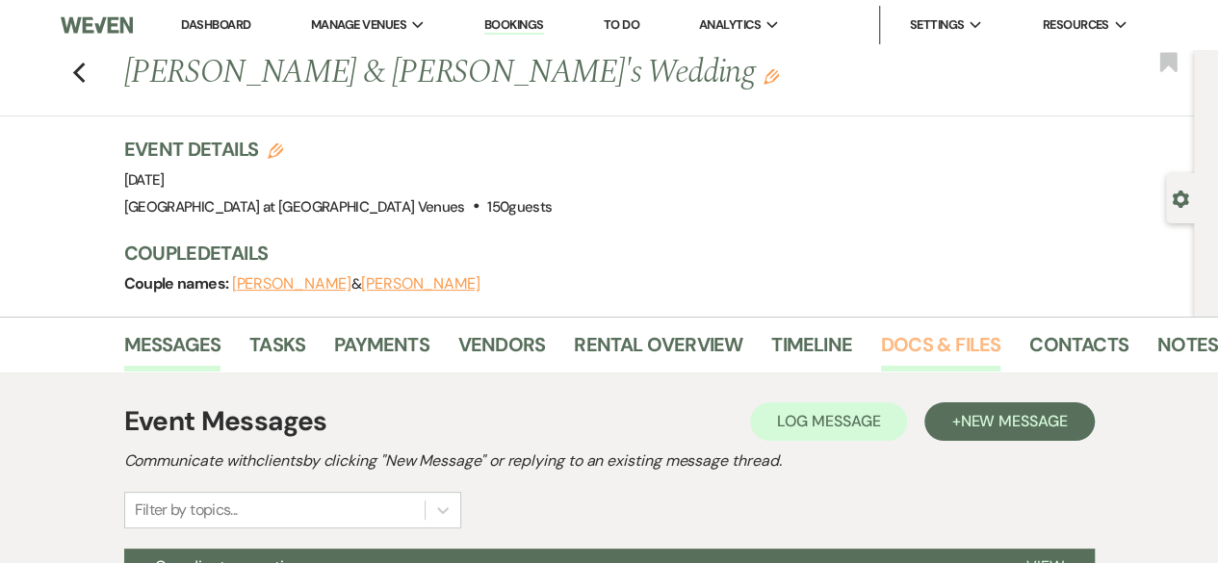
click at [915, 336] on link "Docs & Files" at bounding box center [940, 350] width 119 height 42
